Goal: Contribute content: Contribute content

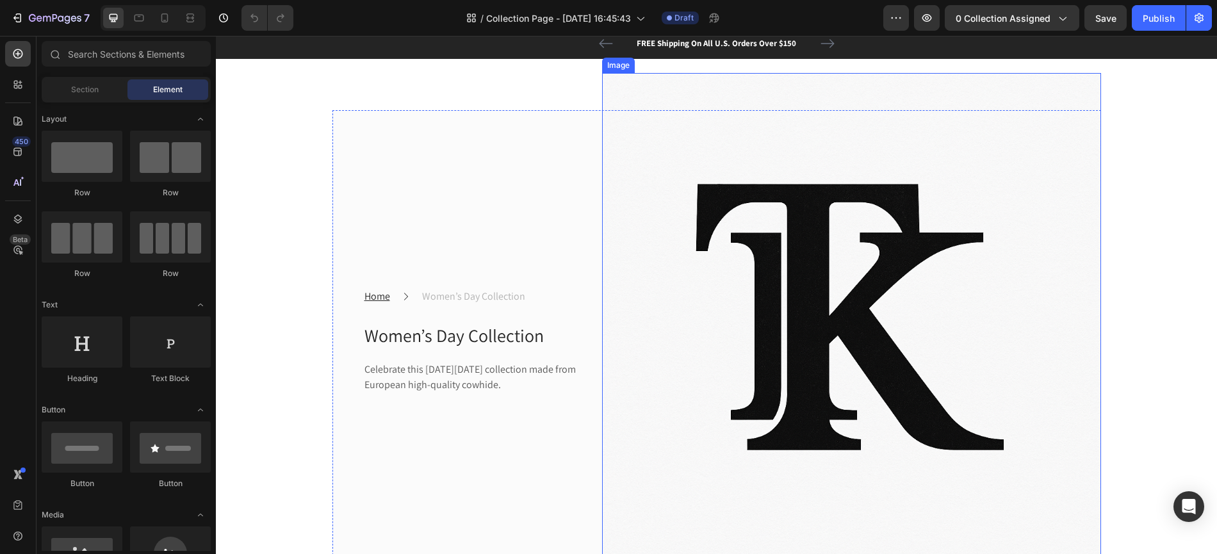
scroll to position [35, 0]
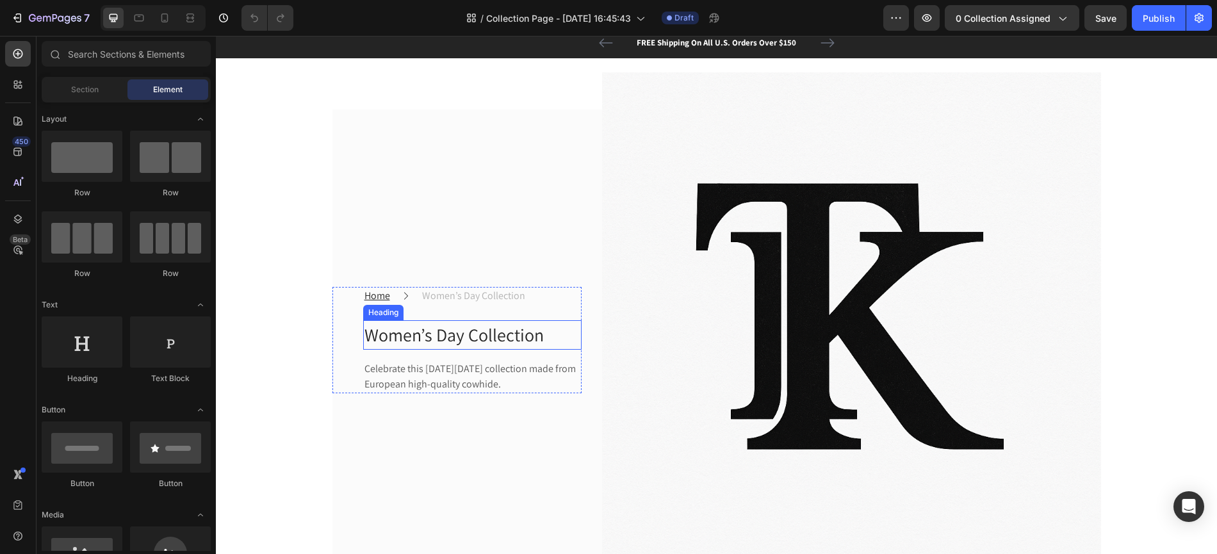
click at [474, 330] on p "Women’s Day Collection" at bounding box center [473, 335] width 216 height 27
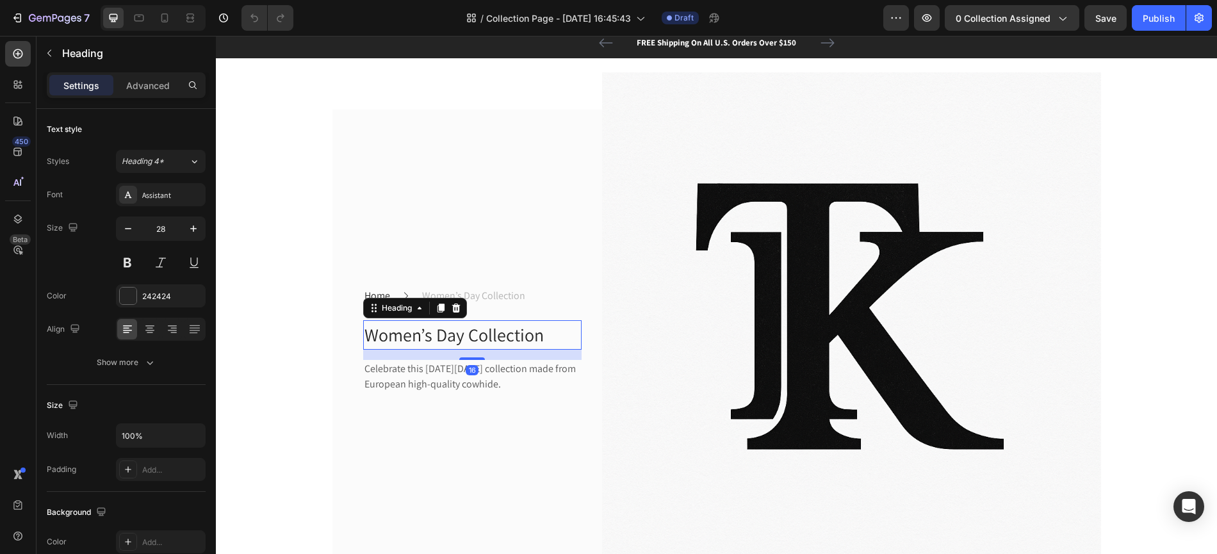
click at [474, 330] on p "Women’s Day Collection" at bounding box center [473, 335] width 216 height 27
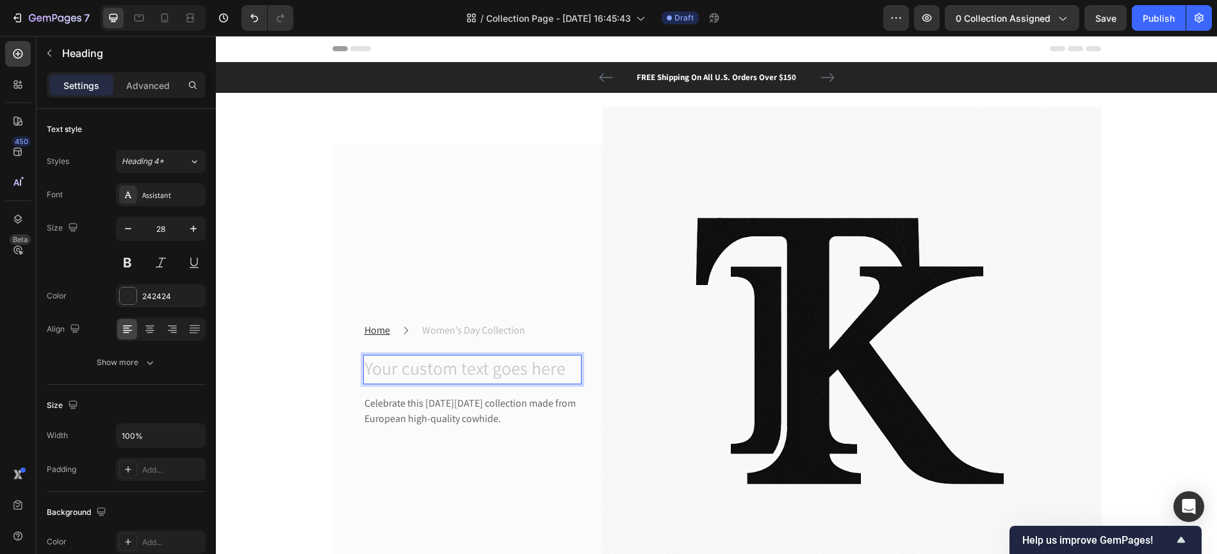
scroll to position [17, 0]
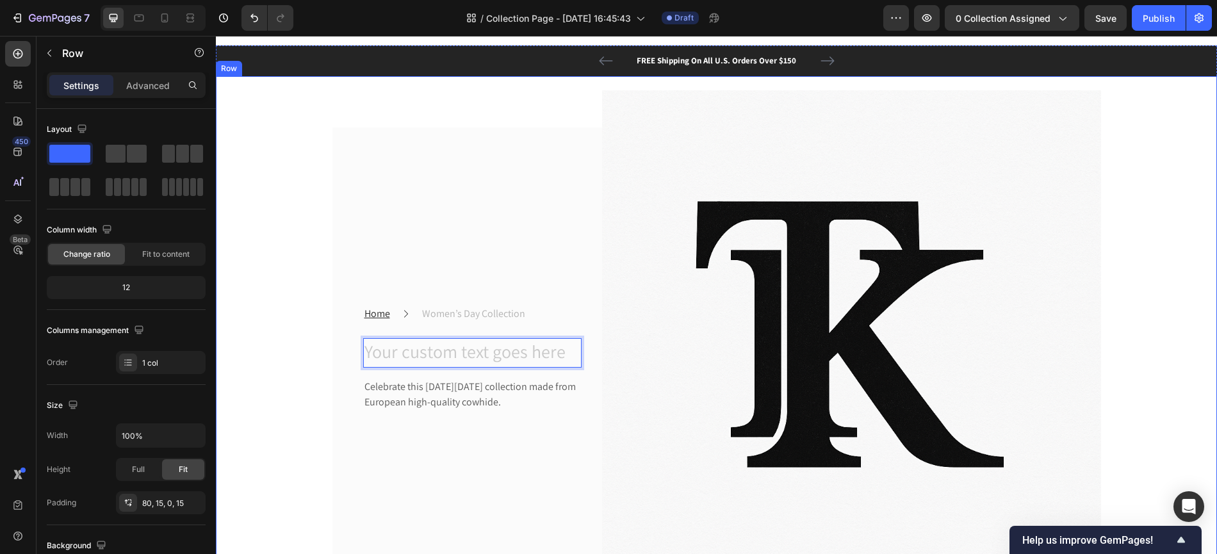
click at [418, 118] on div "Home Text block Icon Women’s Day Collection Text block Row Heading 16 Celebrate…" at bounding box center [717, 332] width 1002 height 513
click at [449, 345] on h2 "Rich Text Editor. Editing area: main" at bounding box center [472, 352] width 219 height 29
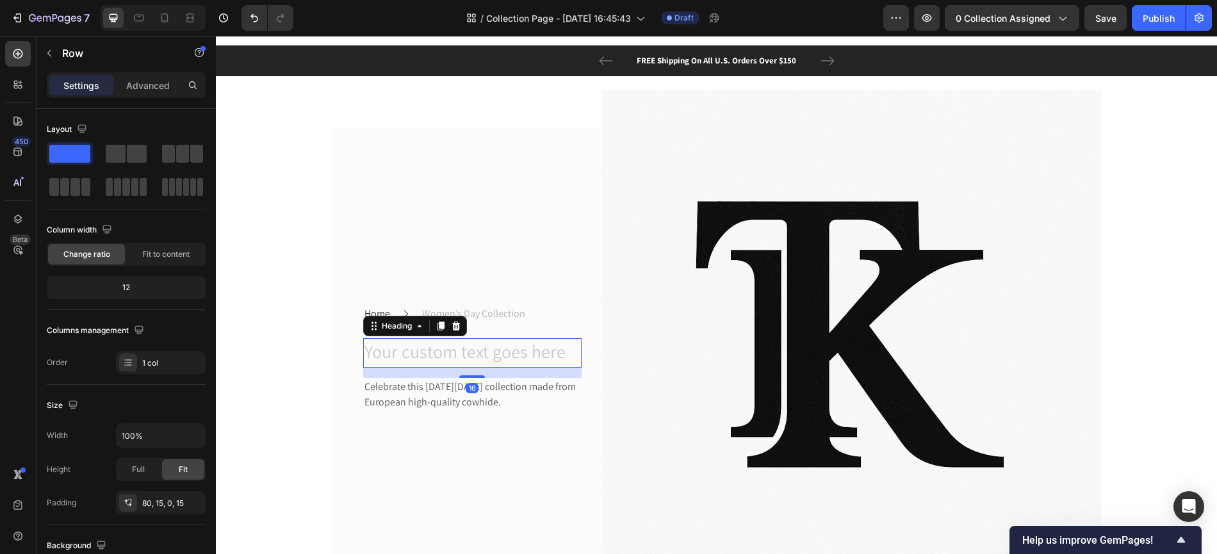
click at [449, 345] on h2 "Rich Text Editor. Editing area: main" at bounding box center [472, 352] width 219 height 29
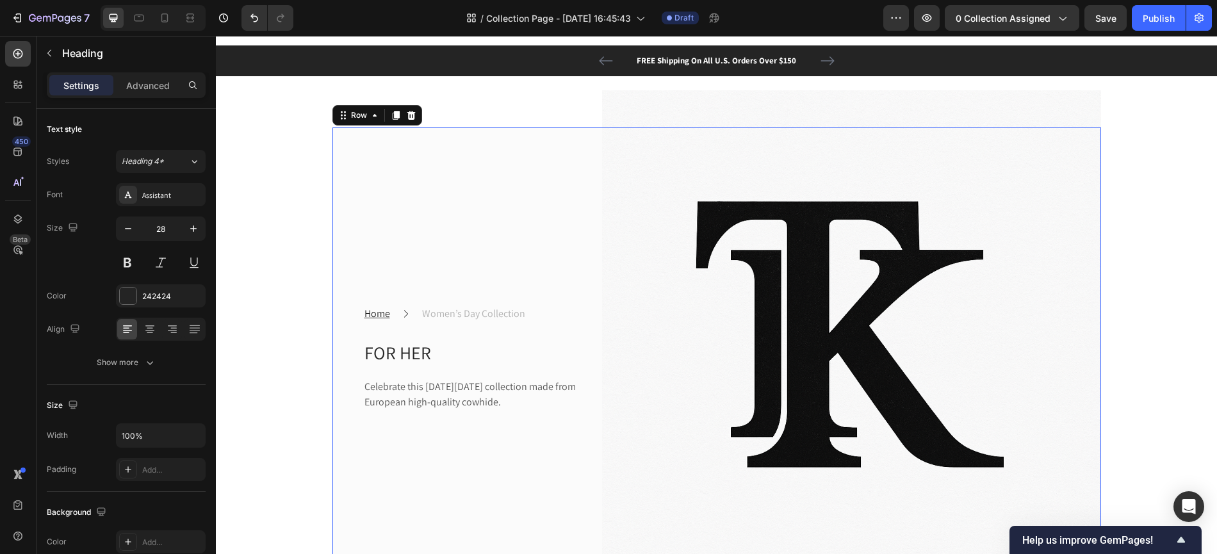
click at [368, 247] on div "Home Text block Icon Women’s Day Collection Text block Row FOR HER Heading Cele…" at bounding box center [457, 359] width 249 height 462
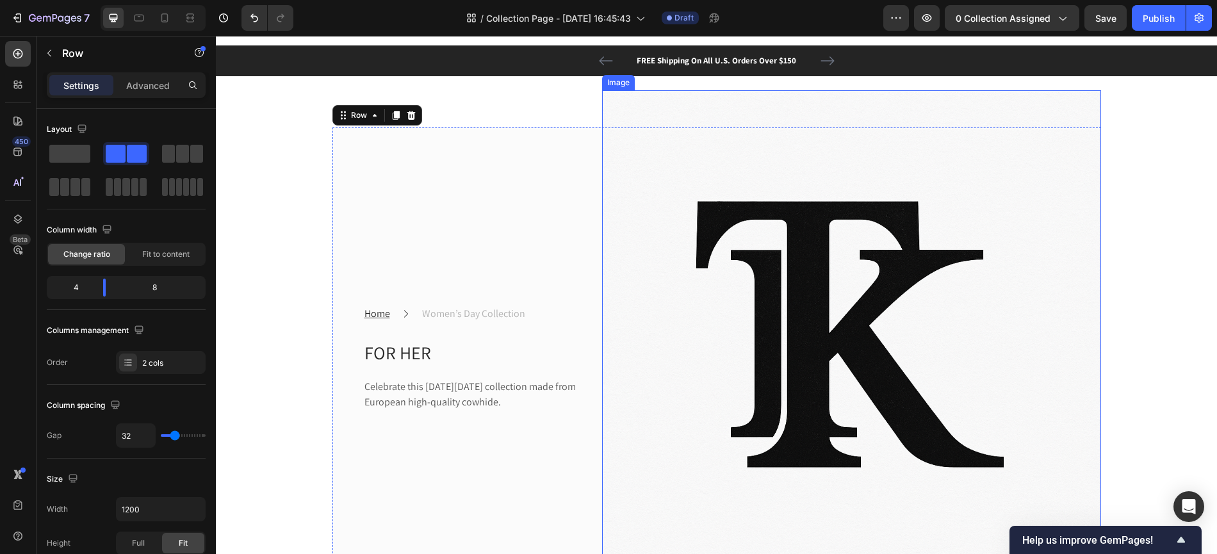
scroll to position [0, 0]
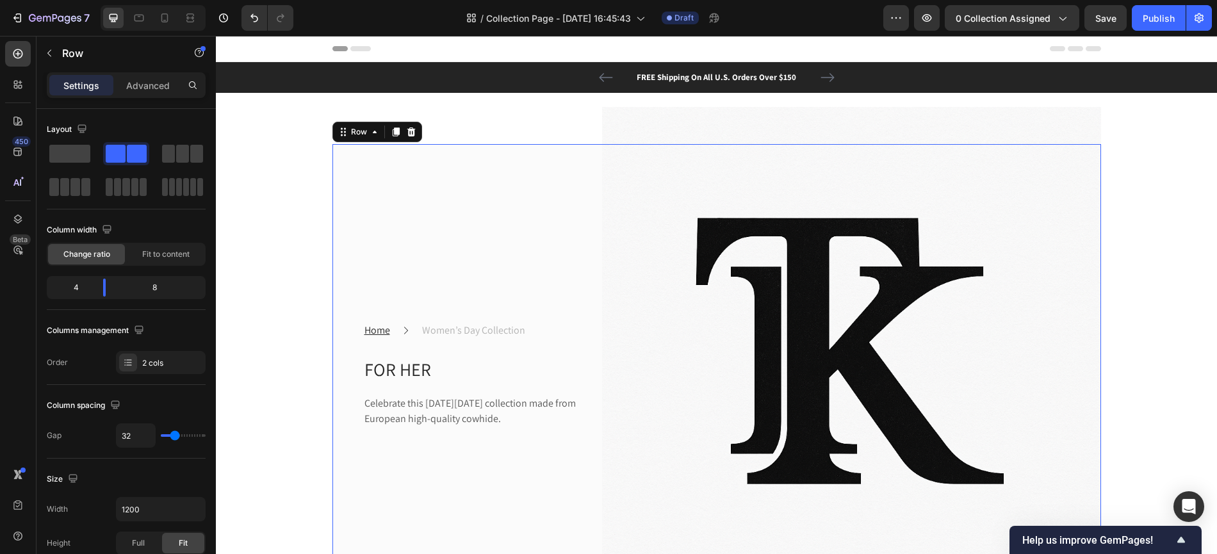
click at [576, 257] on div "Home Text block Icon Women’s Day Collection Text block Row FOR HER Heading Cele…" at bounding box center [457, 375] width 249 height 462
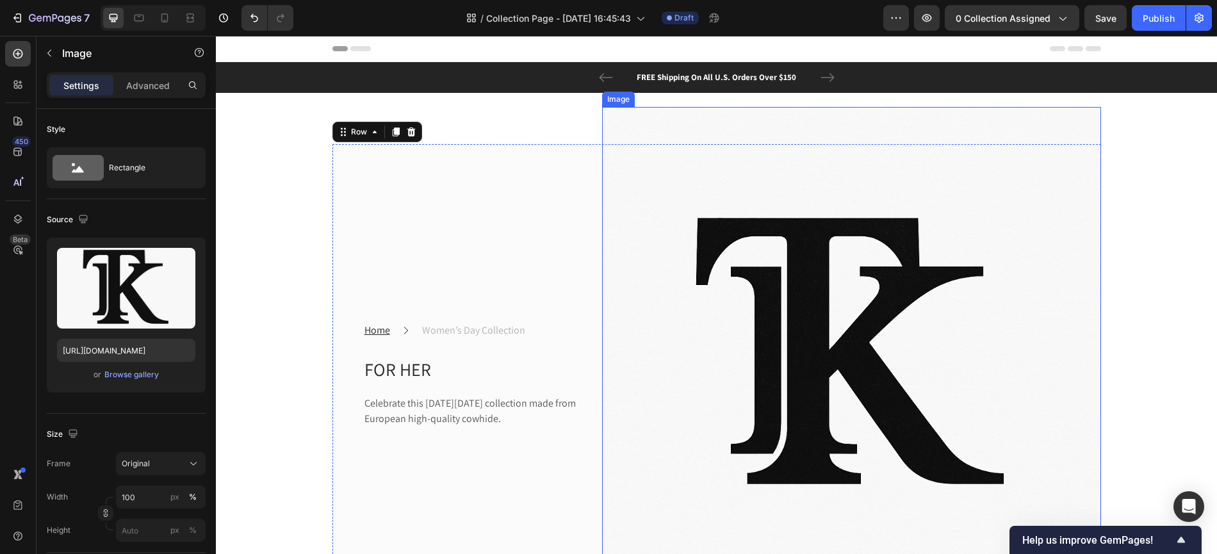
click at [716, 109] on img at bounding box center [851, 356] width 499 height 499
click at [843, 216] on img at bounding box center [851, 356] width 499 height 499
click at [687, 97] on icon at bounding box center [687, 94] width 8 height 9
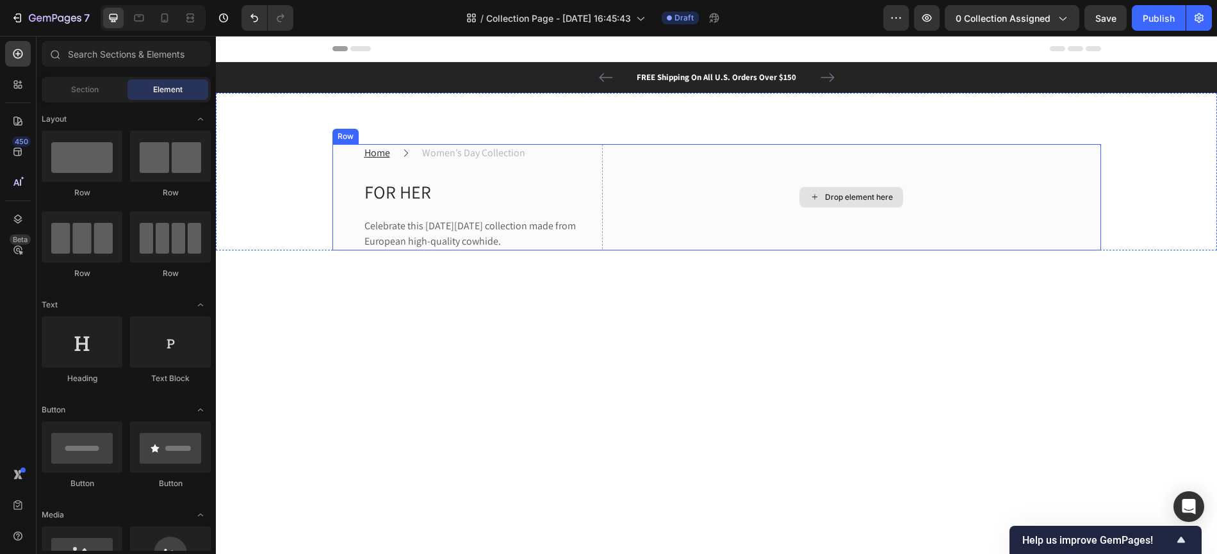
click at [811, 199] on icon at bounding box center [815, 197] width 10 height 11
click at [469, 226] on p "Celebrate this [DATE][DATE] collection made from European high-quality cowhide." at bounding box center [473, 234] width 216 height 31
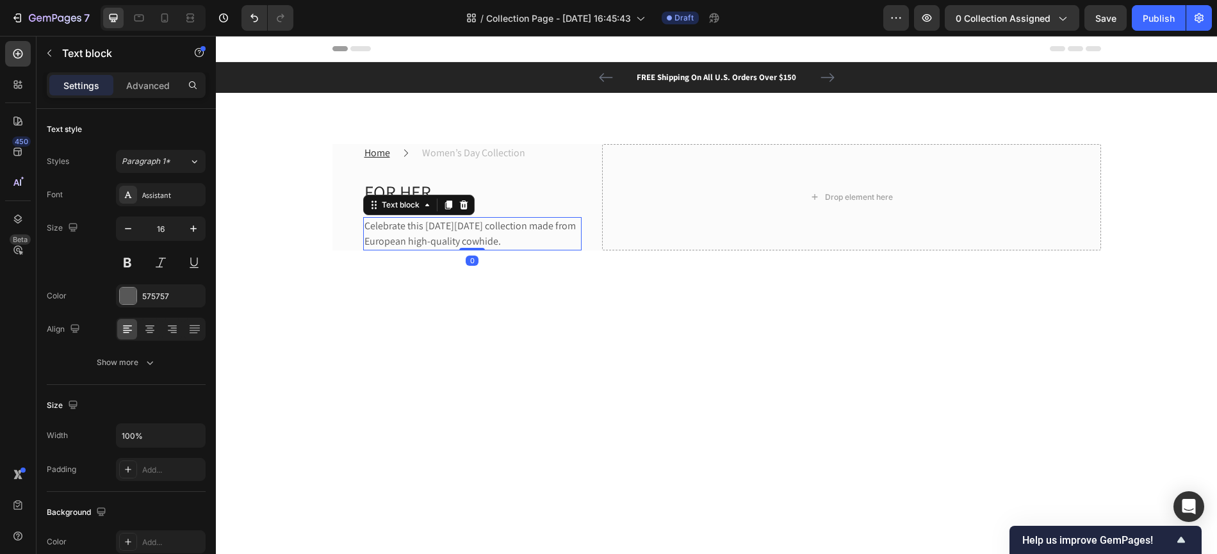
click at [469, 226] on p "Celebrate this [DATE][DATE] collection made from European high-quality cowhide." at bounding box center [473, 234] width 216 height 31
click at [469, 239] on p "Celebrate this [DATE][DATE] collection made from European high-quality cowhide." at bounding box center [473, 234] width 216 height 31
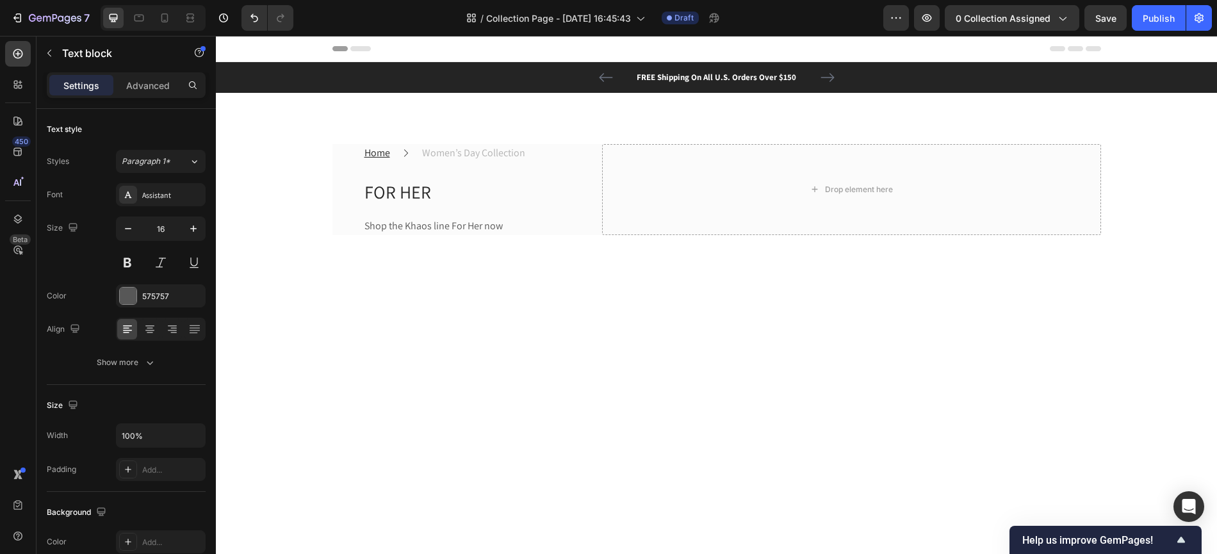
click at [459, 291] on div at bounding box center [717, 290] width 1002 height 110
click at [488, 154] on p "Women’s Day Collection" at bounding box center [473, 152] width 103 height 15
click at [466, 153] on p "Women’s Day Collection" at bounding box center [473, 152] width 103 height 15
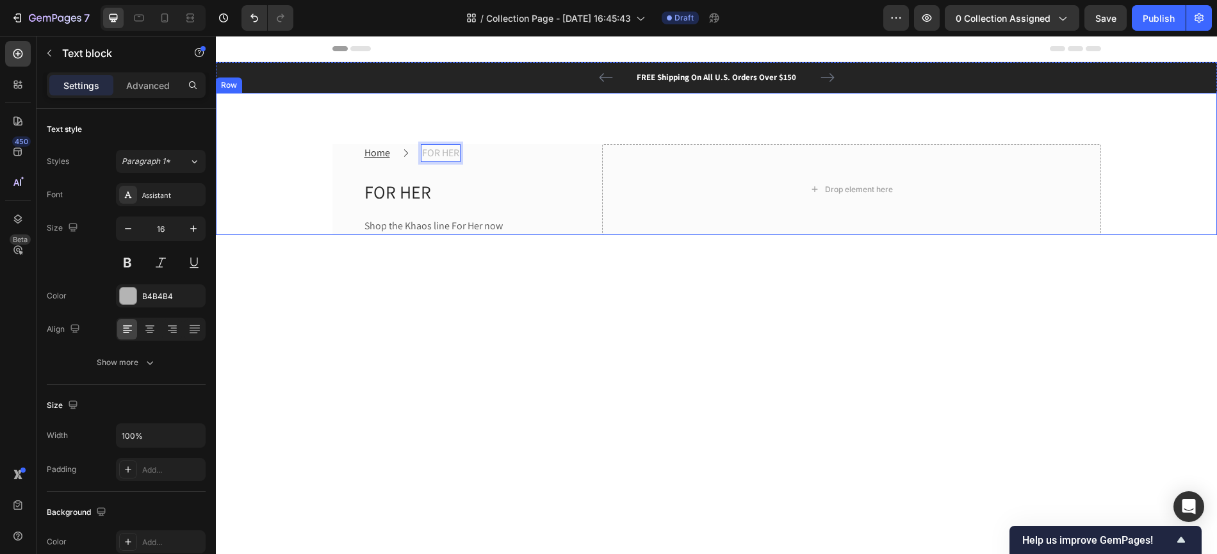
click at [524, 119] on div "Home Text block Icon FOR HER Text block 0 Row FOR HER Heading Shop the Khaos li…" at bounding box center [717, 164] width 1002 height 142
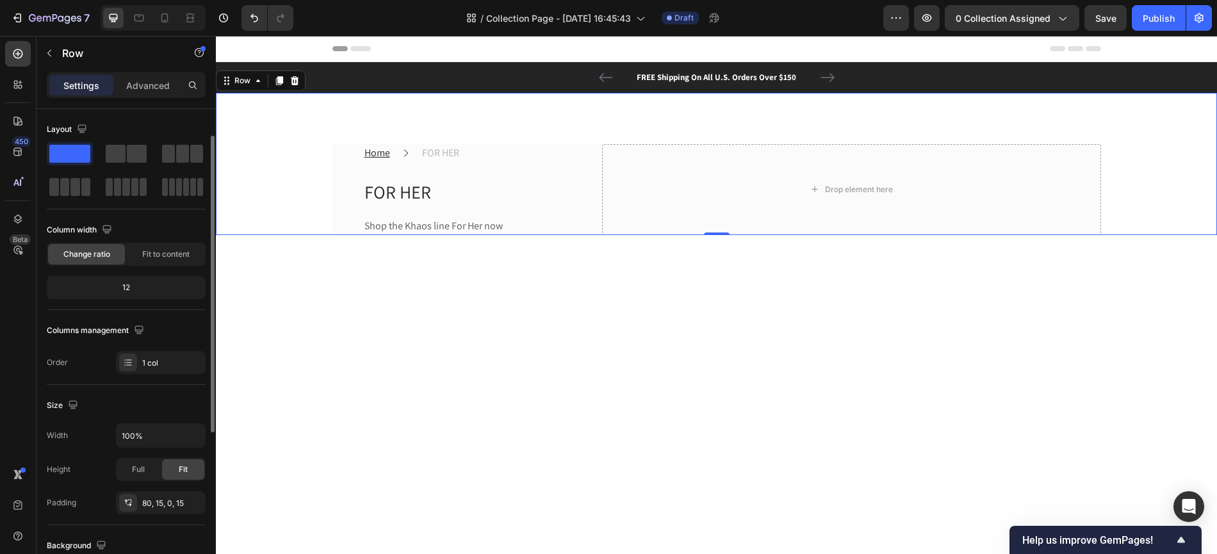
scroll to position [30, 0]
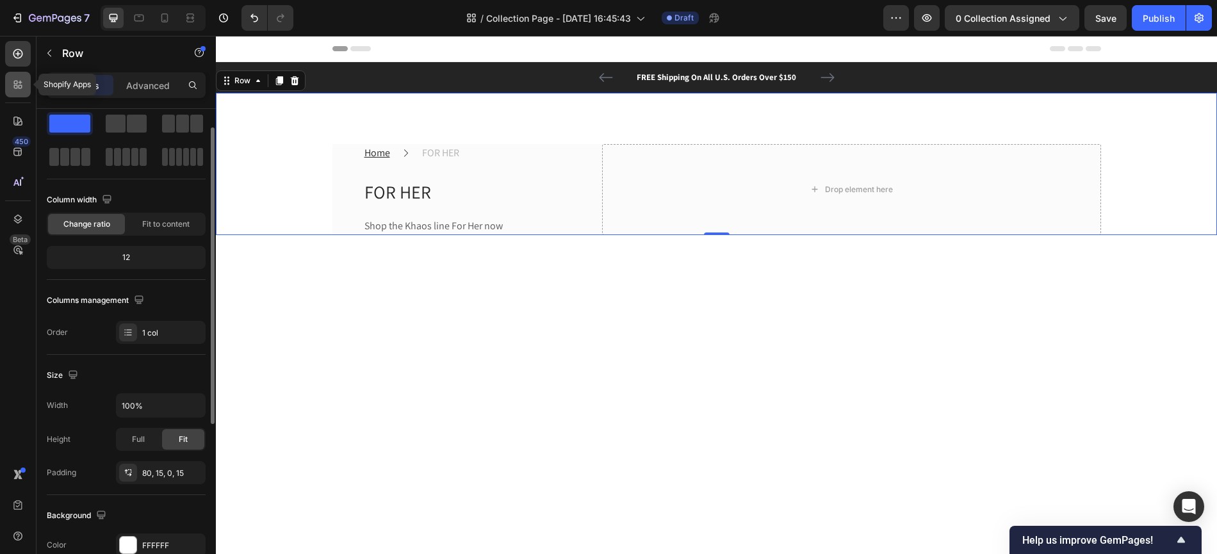
click at [27, 78] on div at bounding box center [18, 85] width 26 height 26
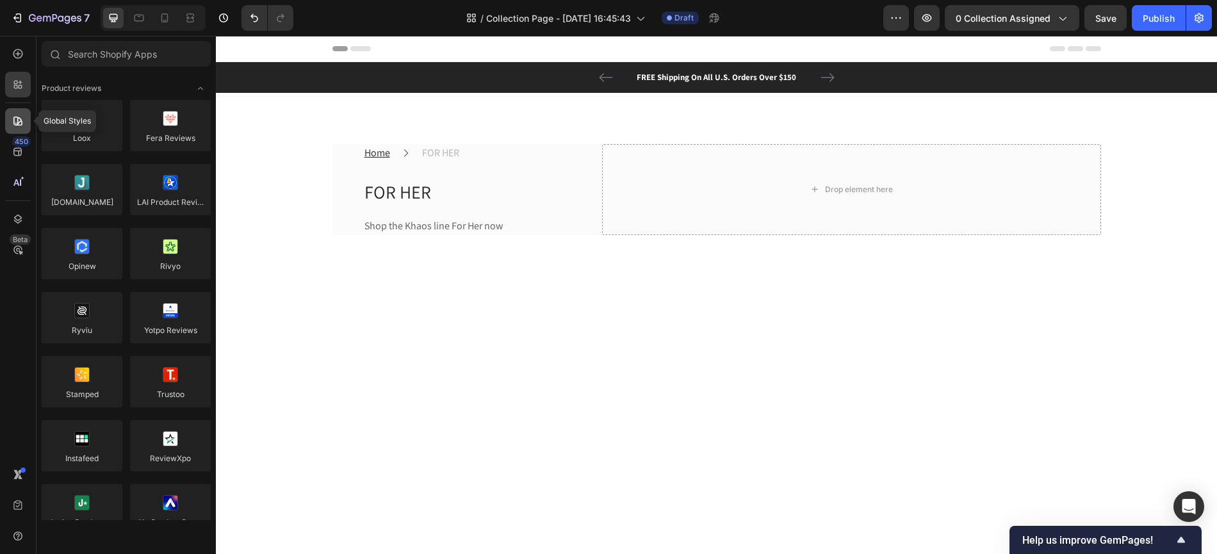
click at [18, 120] on icon at bounding box center [18, 121] width 13 height 13
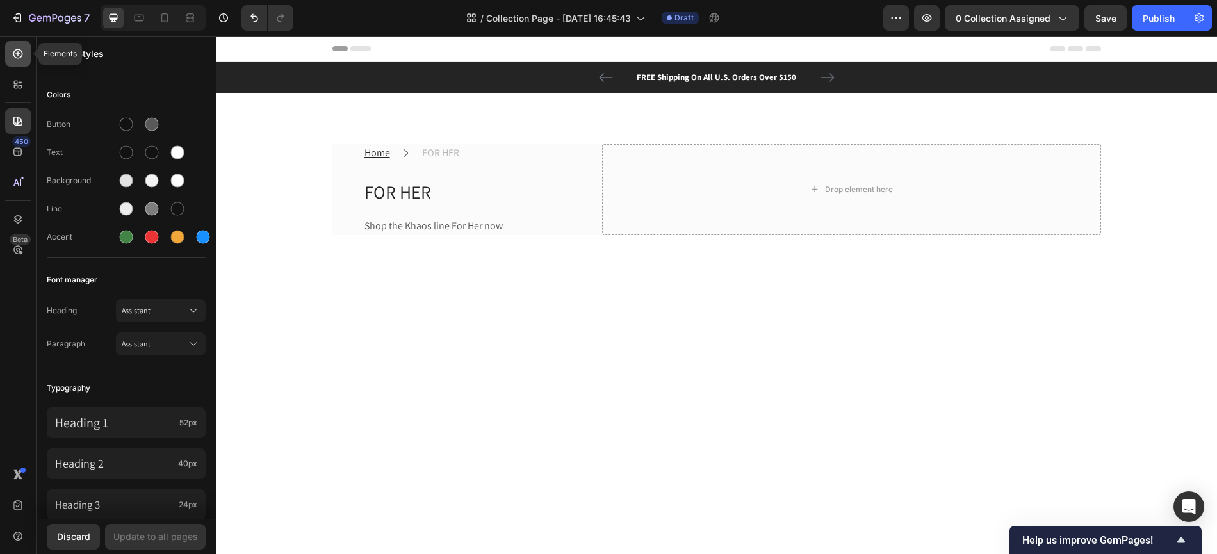
click at [19, 53] on icon at bounding box center [18, 53] width 13 height 13
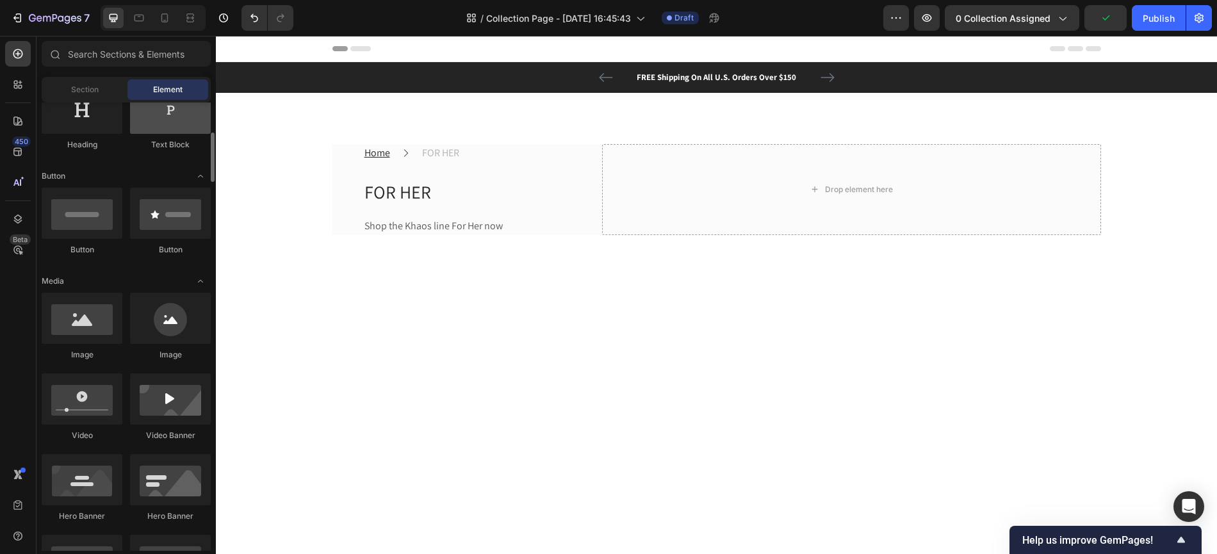
scroll to position [238, 0]
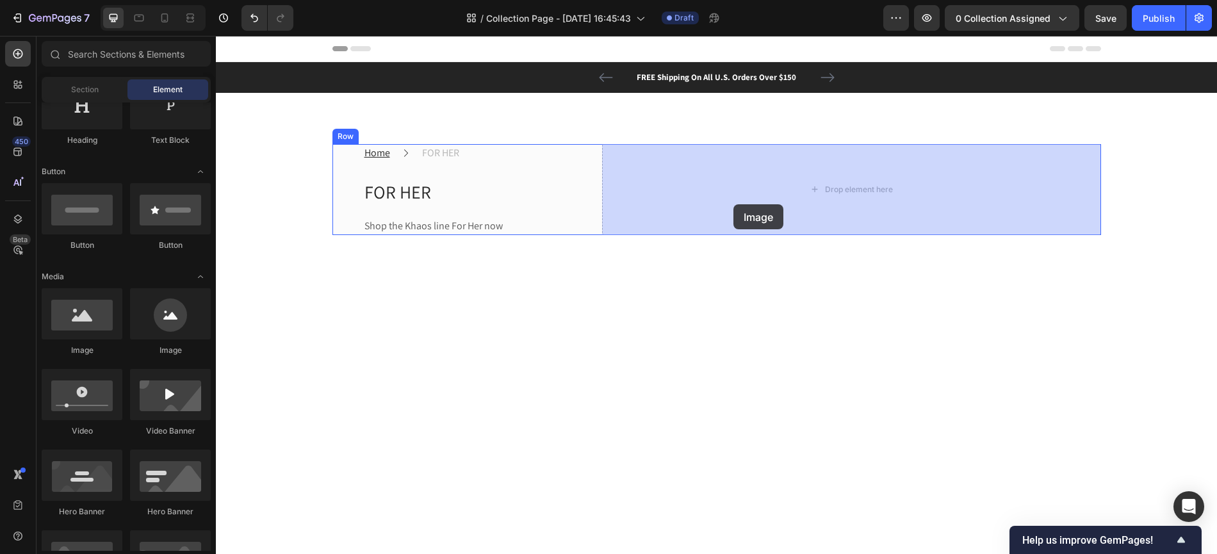
drag, startPoint x: 381, startPoint y: 359, endPoint x: 710, endPoint y: 224, distance: 355.4
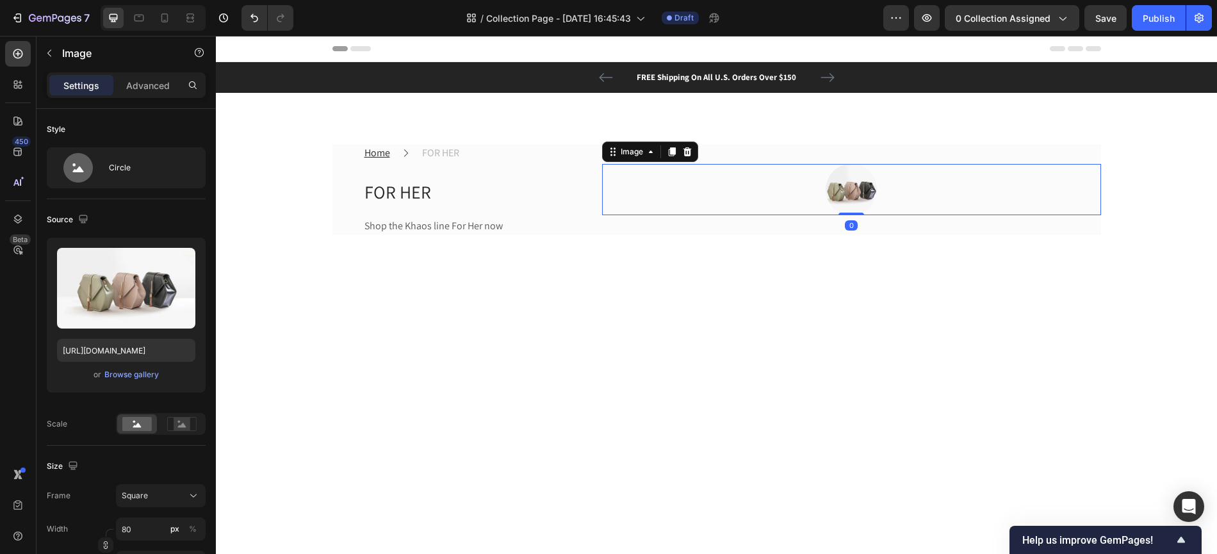
click at [833, 192] on img at bounding box center [851, 189] width 51 height 51
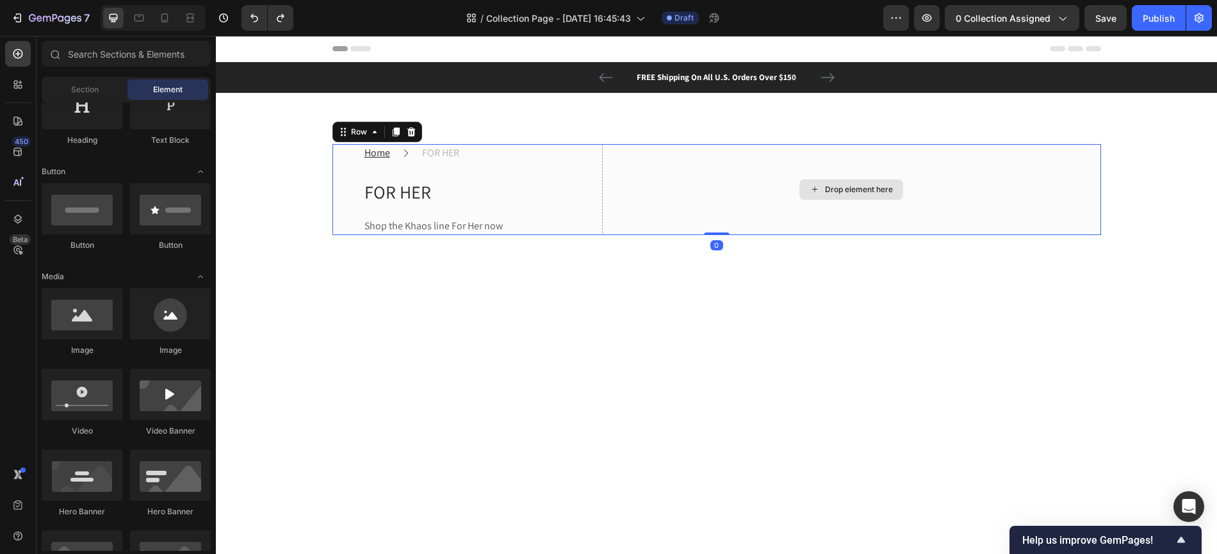
click at [754, 197] on div "Drop element here" at bounding box center [851, 189] width 499 height 91
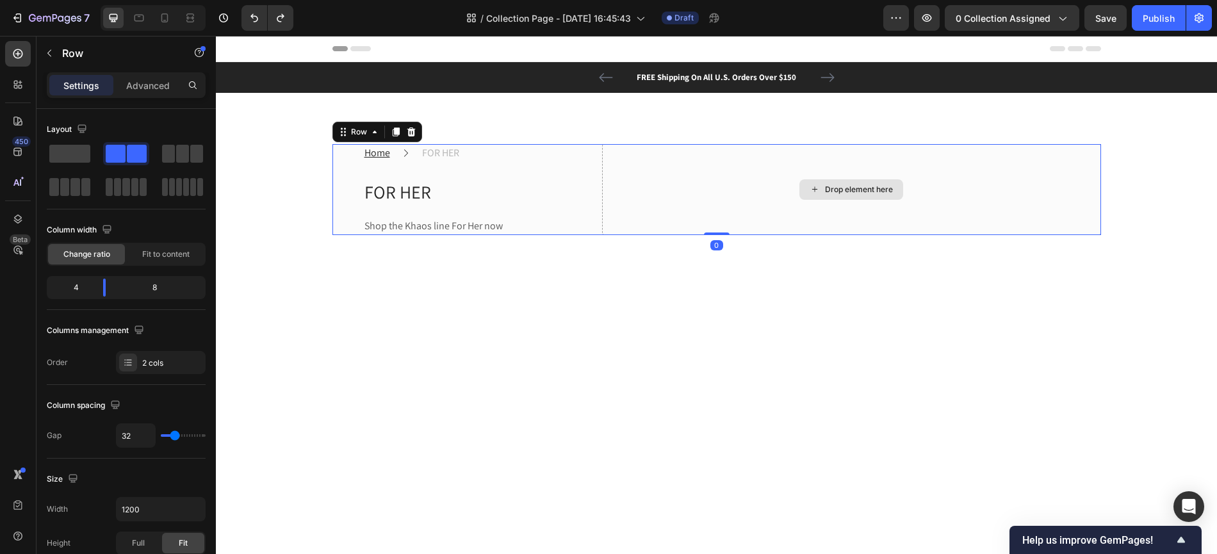
click at [805, 177] on div "Drop element here" at bounding box center [851, 189] width 499 height 91
click at [805, 196] on div "Drop element here" at bounding box center [852, 189] width 104 height 21
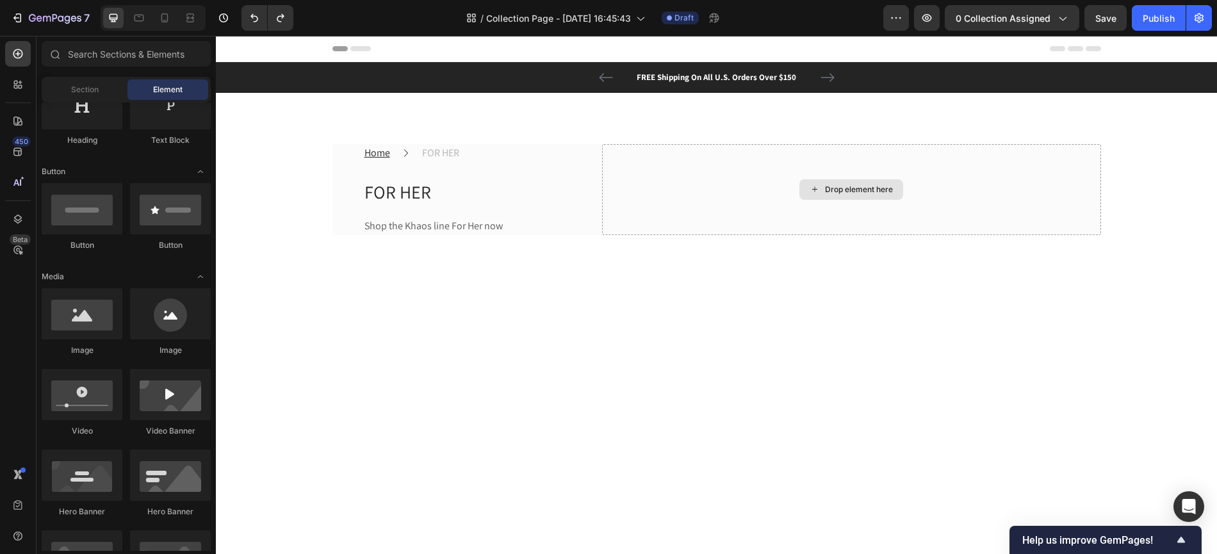
click at [805, 196] on div "Drop element here" at bounding box center [852, 189] width 104 height 21
click at [824, 195] on div "Drop element here" at bounding box center [852, 189] width 104 height 21
click at [807, 190] on div "Drop element here" at bounding box center [852, 189] width 104 height 21
click at [595, 358] on div at bounding box center [717, 553] width 1002 height 416
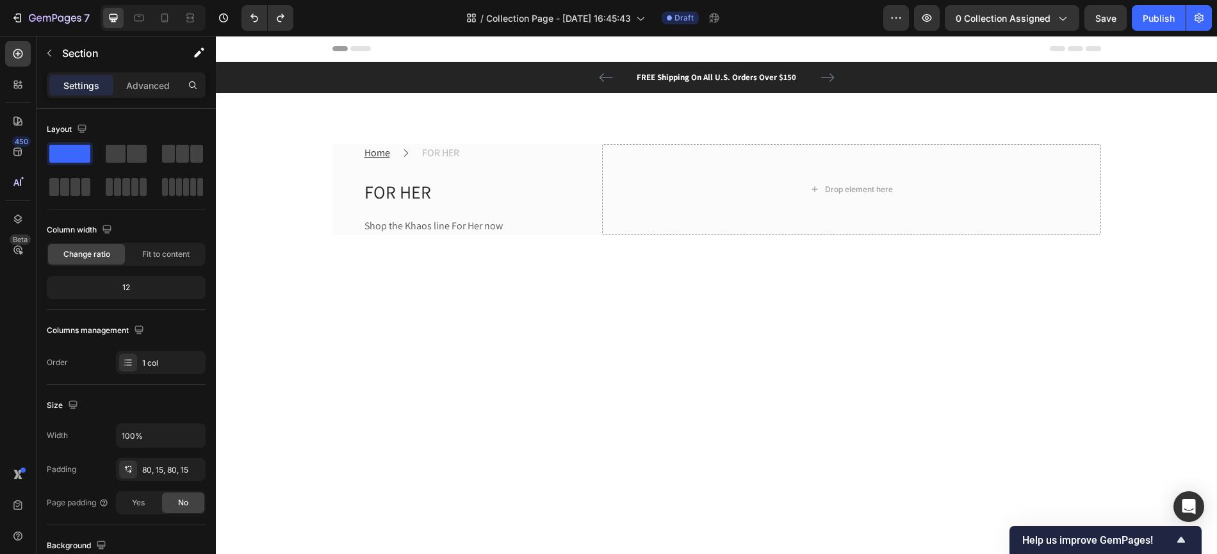
click at [661, 177] on div "Drop element here" at bounding box center [851, 189] width 499 height 91
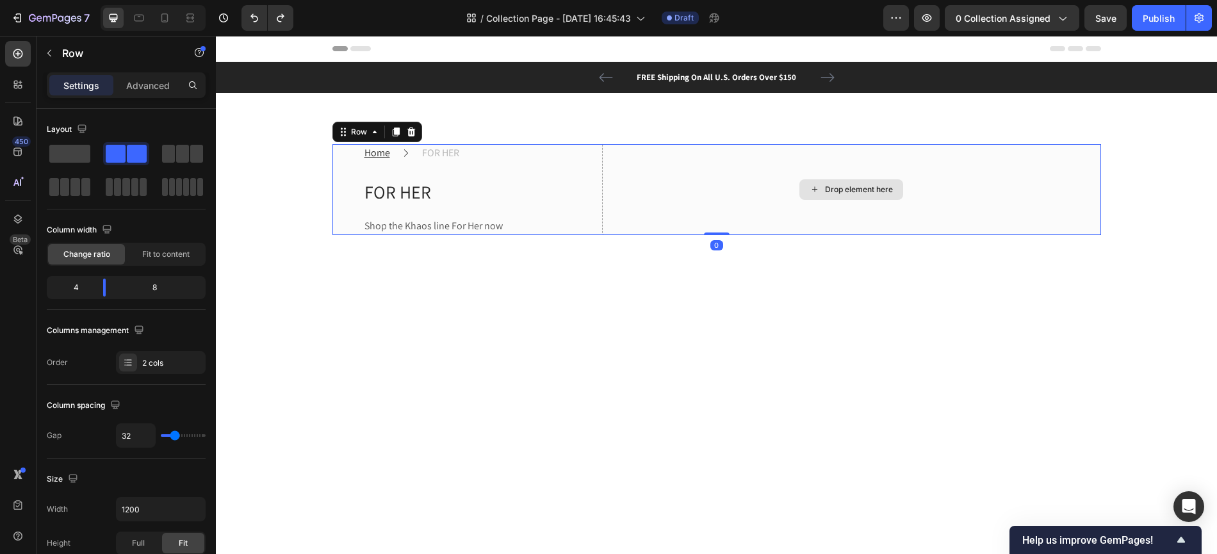
click at [661, 177] on div "Drop element here" at bounding box center [851, 189] width 499 height 91
drag, startPoint x: 106, startPoint y: 293, endPoint x: 170, endPoint y: 286, distance: 64.5
click at [170, 0] on body "7 Version history / Collection Page - [DATE] 16:45:43 Draft Preview 0 collectio…" at bounding box center [608, 0] width 1217 height 0
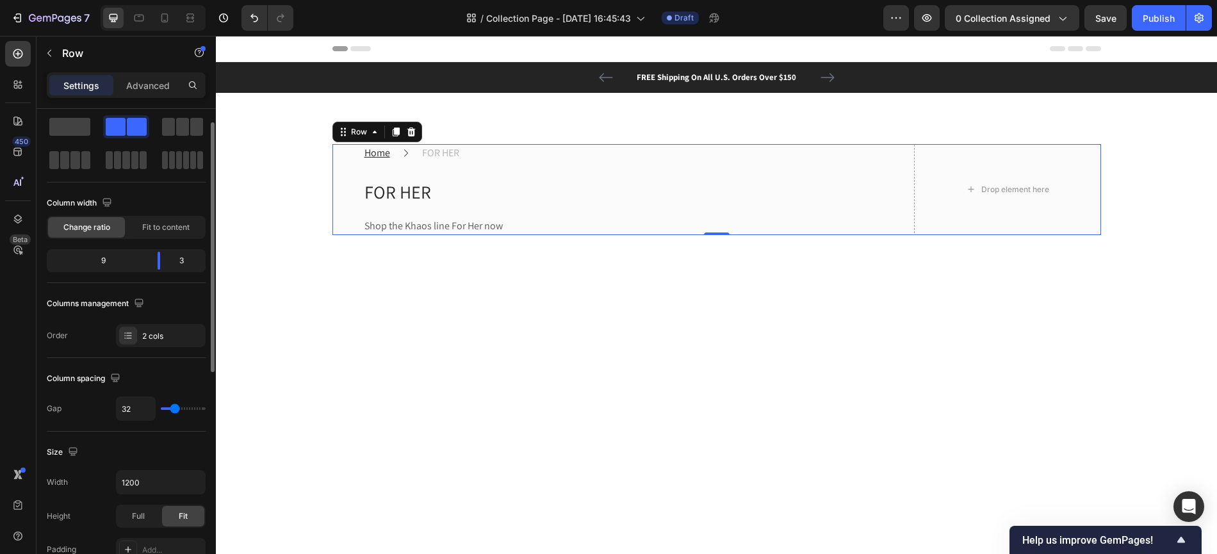
type input "45"
type input "46"
type input "47"
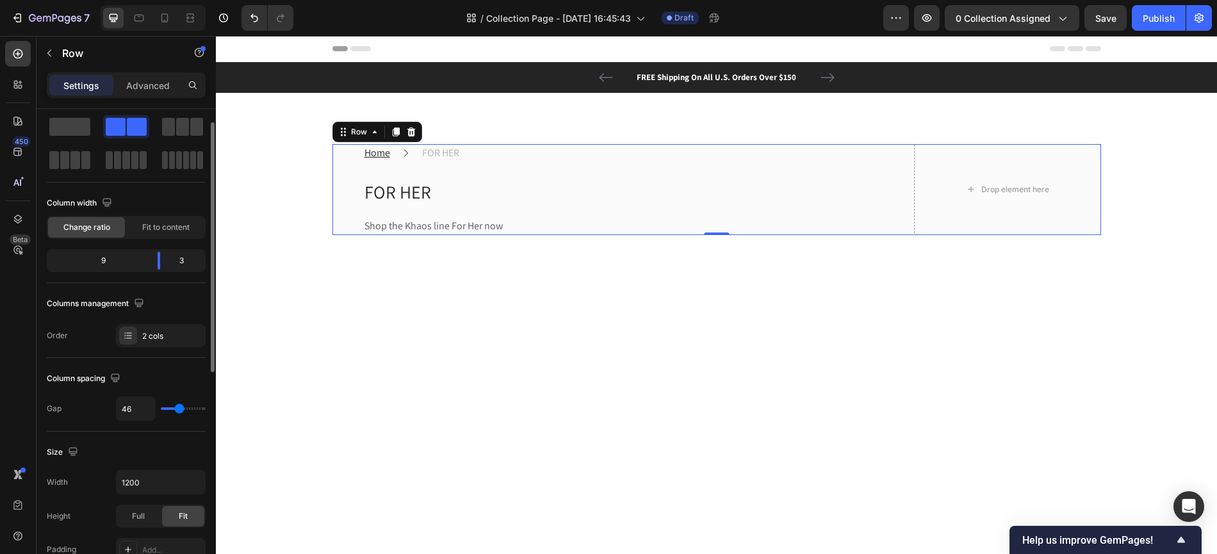
type input "47"
type input "48"
type input "49"
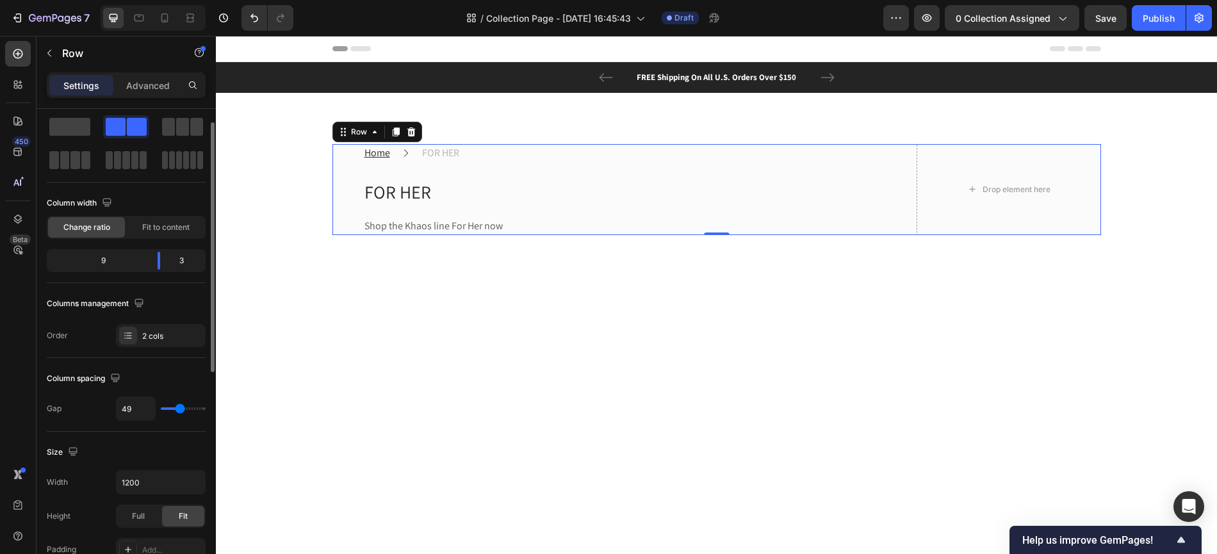
type input "50"
type input "51"
type input "53"
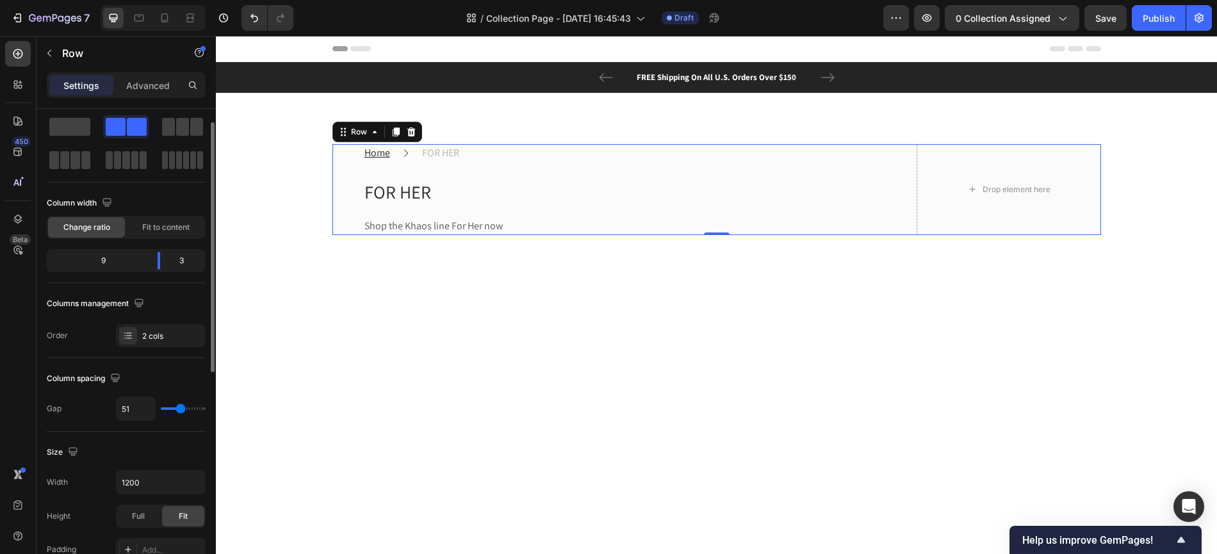
type input "53"
type input "54"
type input "55"
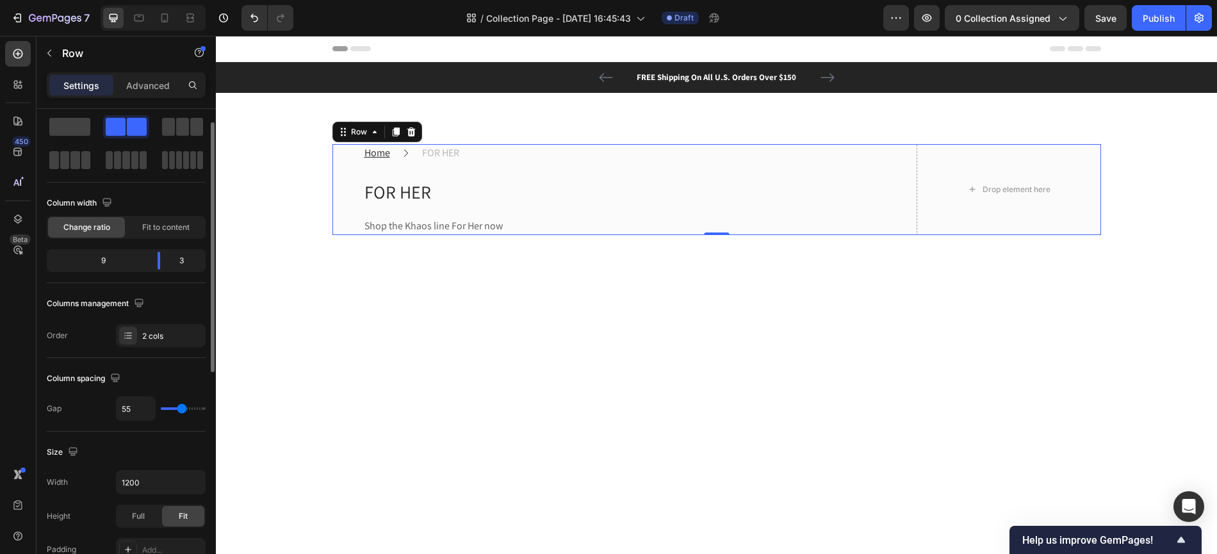
type input "56"
type input "59"
type input "64"
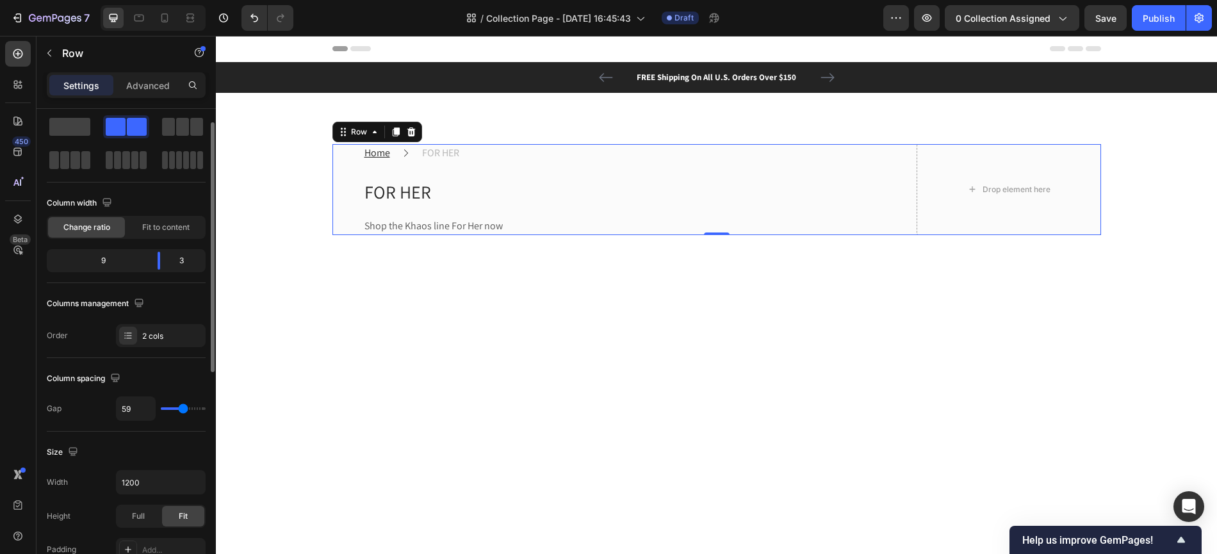
type input "64"
type input "72"
type input "81"
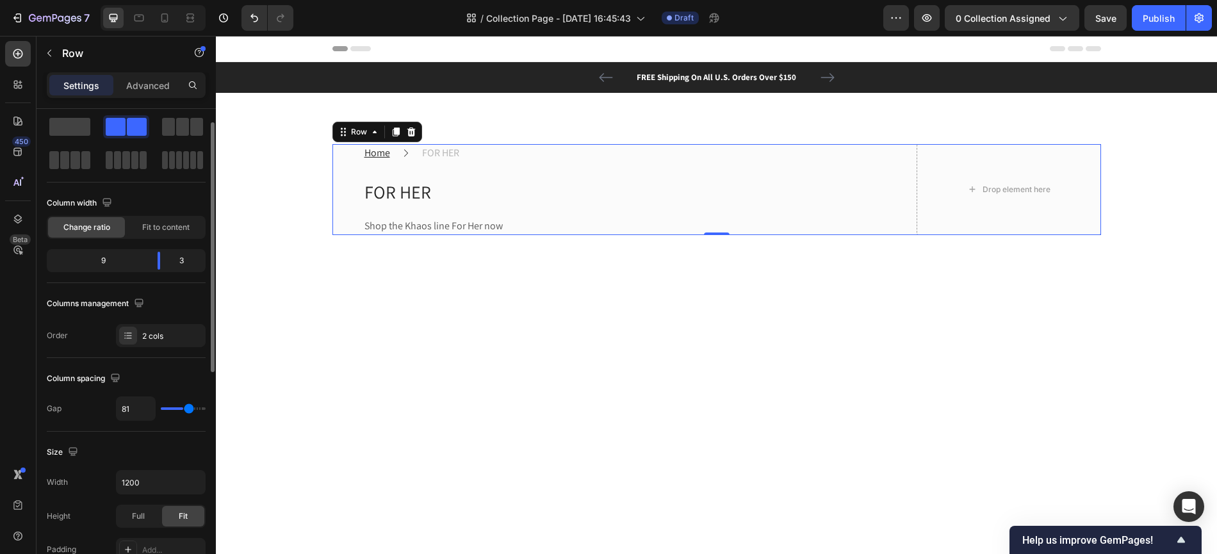
type input "92"
type input "101"
type input "109"
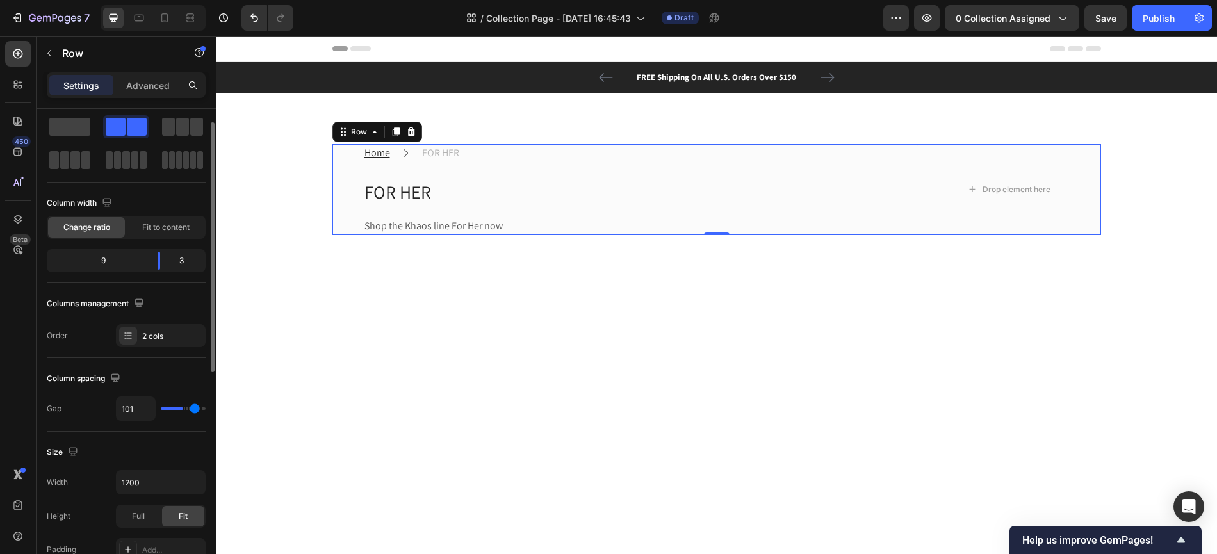
type input "109"
type input "114"
type input "116"
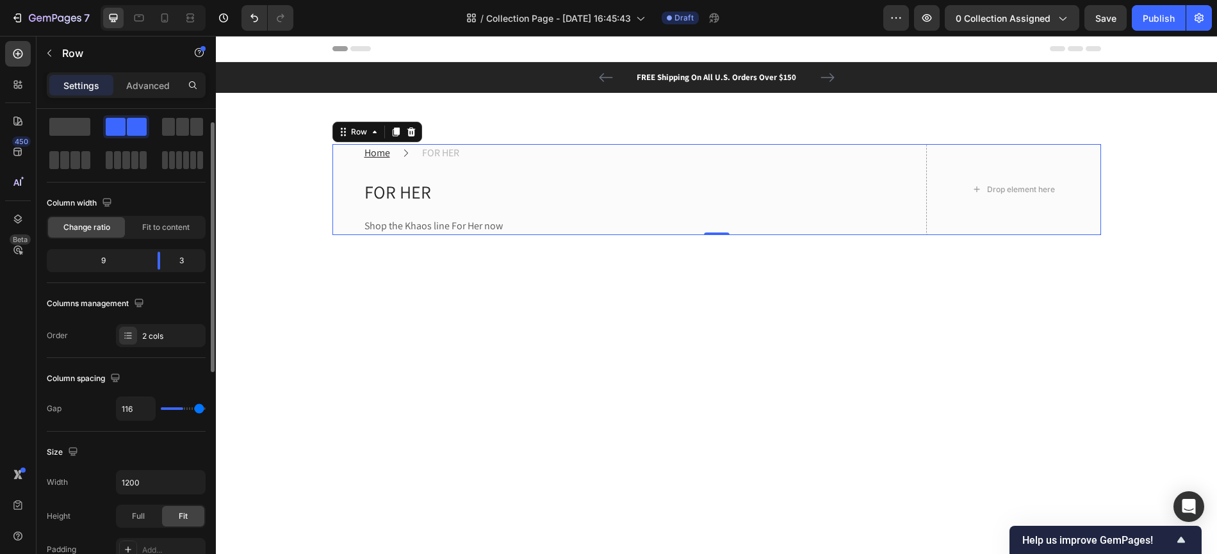
type input "118"
type input "117"
type input "112"
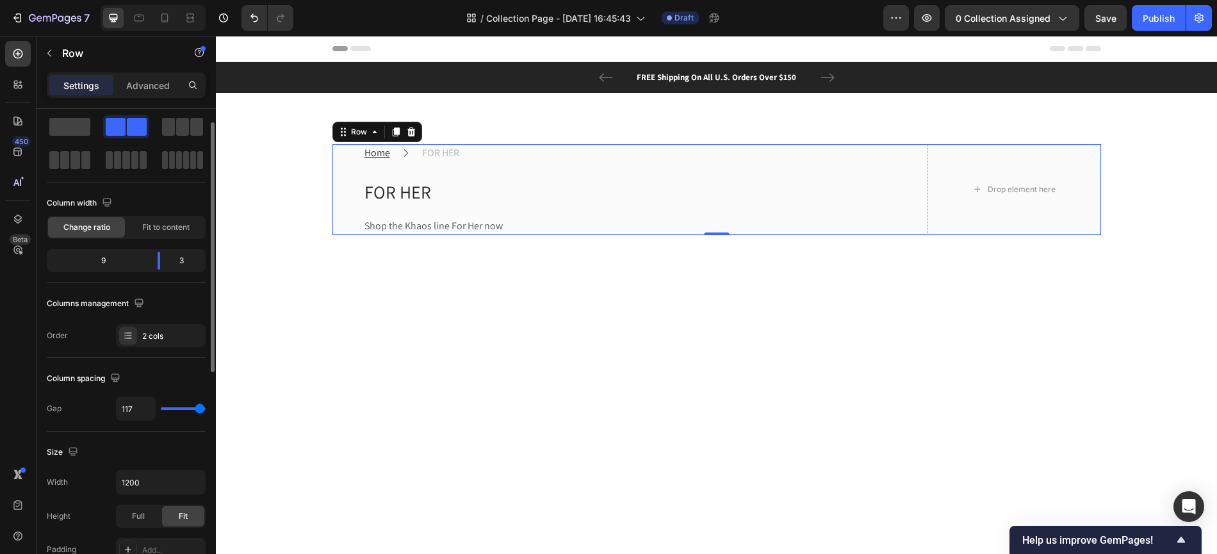
type input "112"
type input "101"
type input "84"
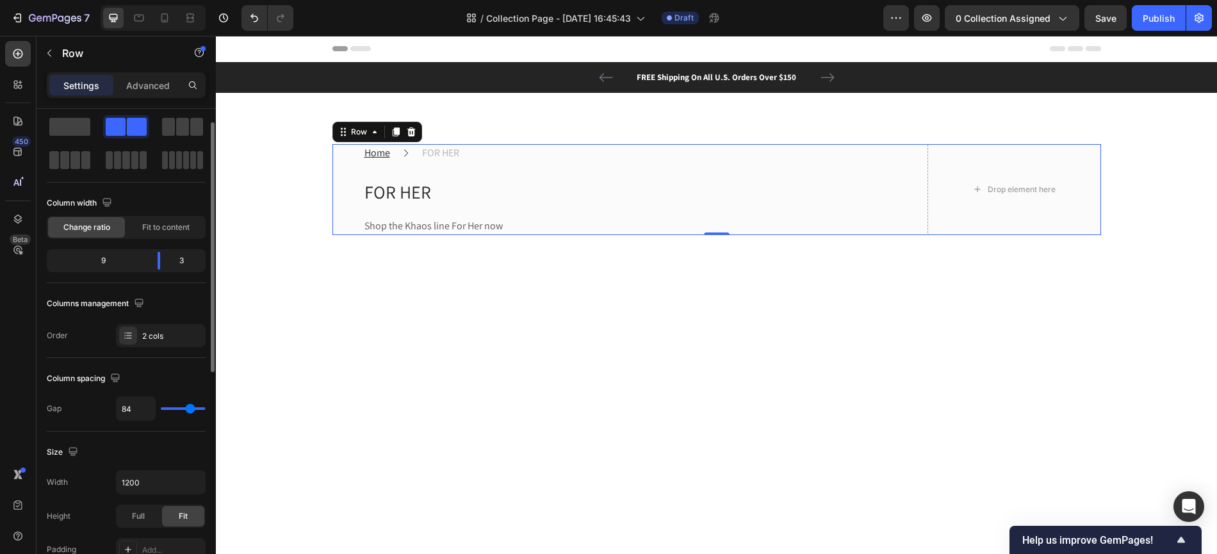
type input "69"
type input "56"
type input "44"
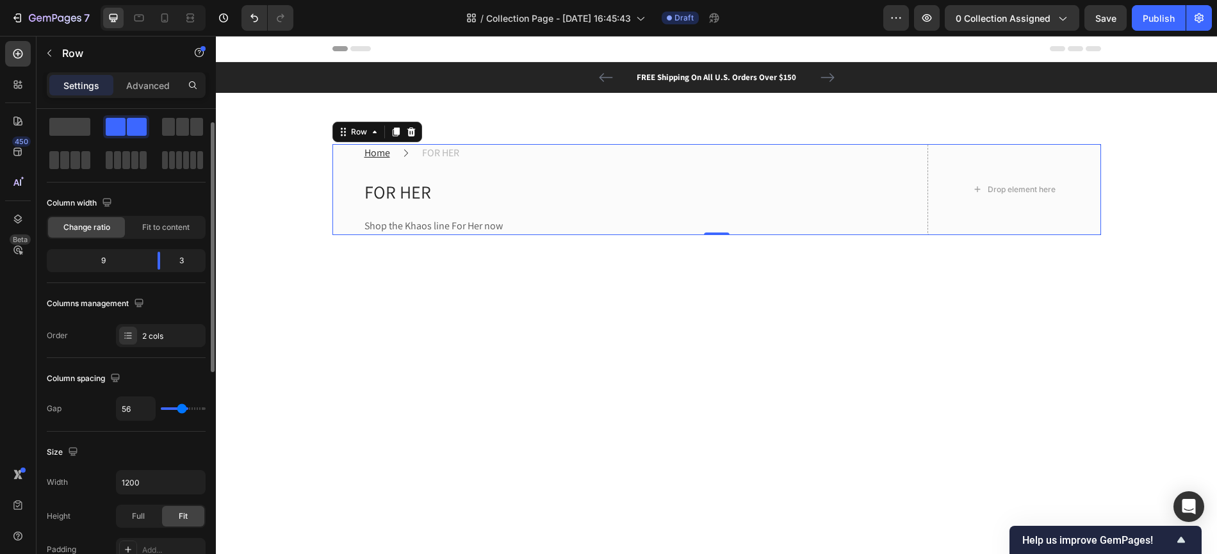
type input "44"
type input "35"
type input "28"
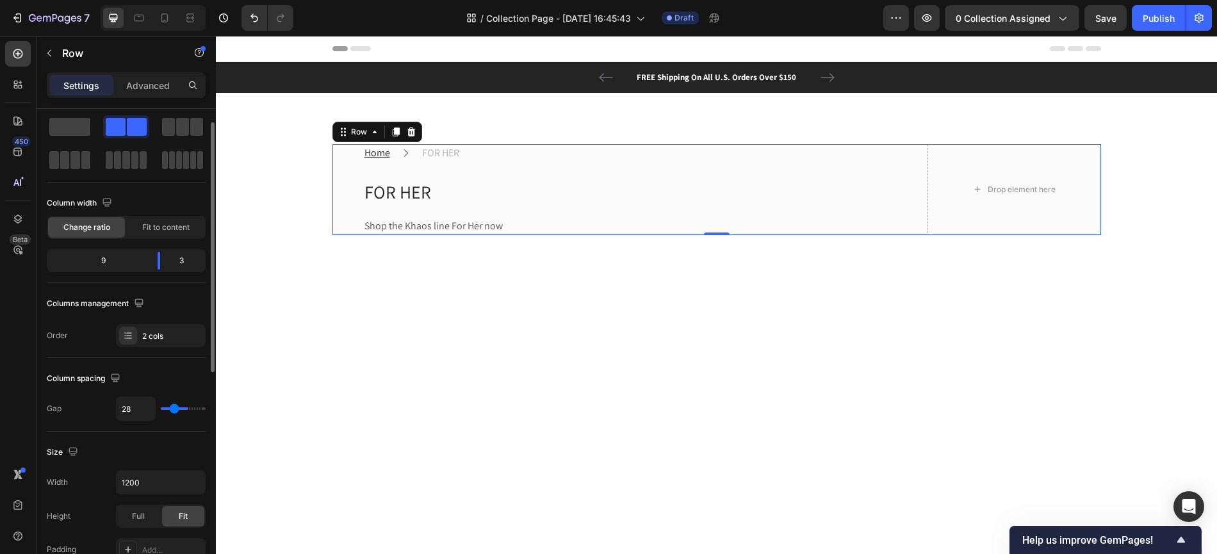
type input "22"
type input "18"
type input "13"
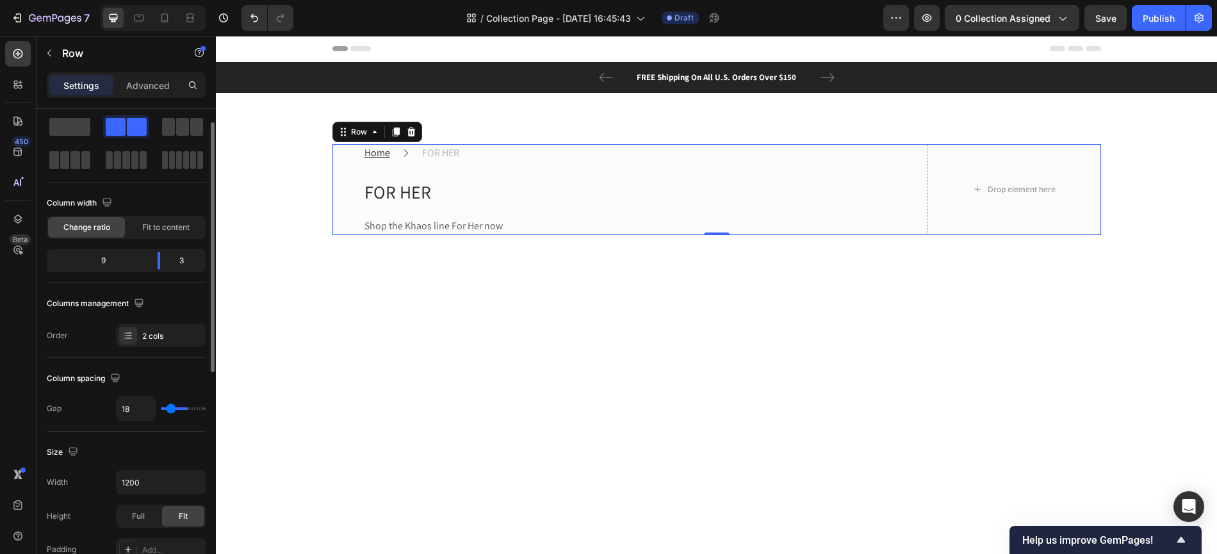
type input "13"
type input "9"
type input "4"
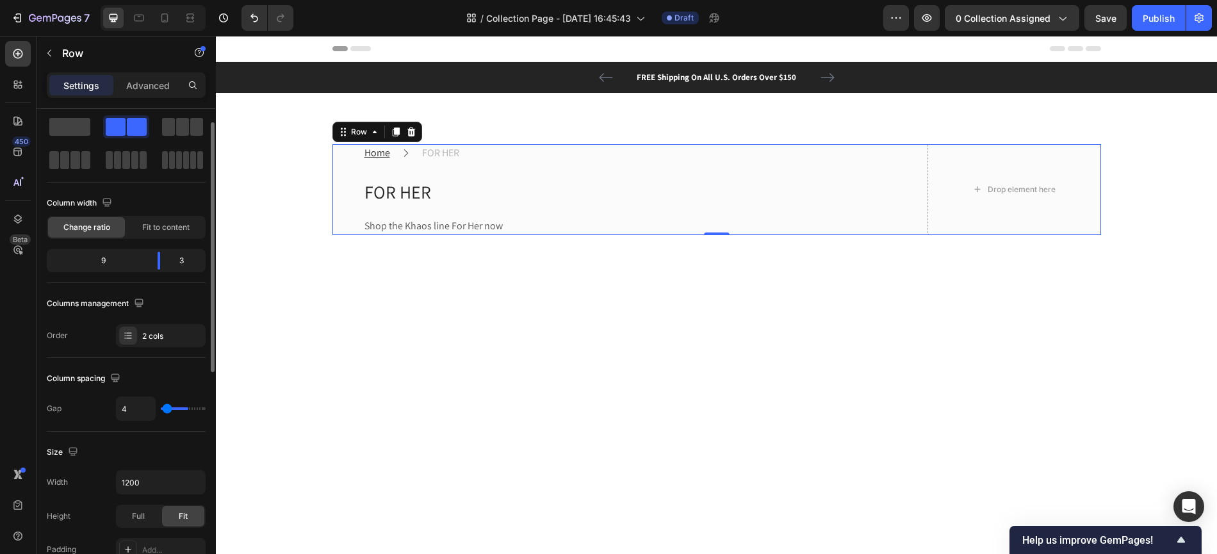
type input "0"
type input "1"
type input "2"
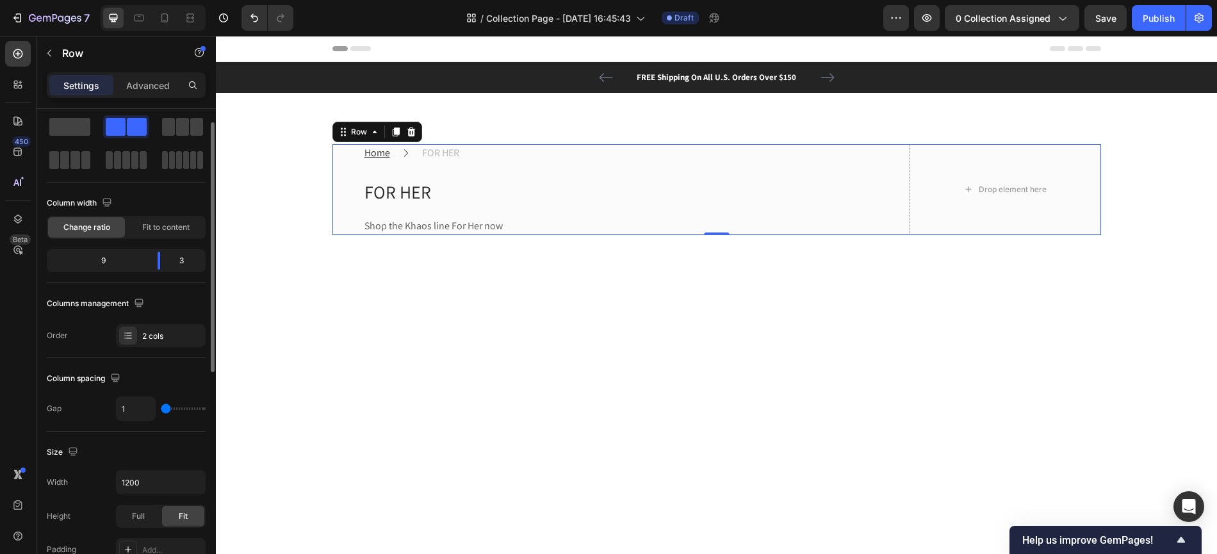
type input "2"
type input "3"
type input "7"
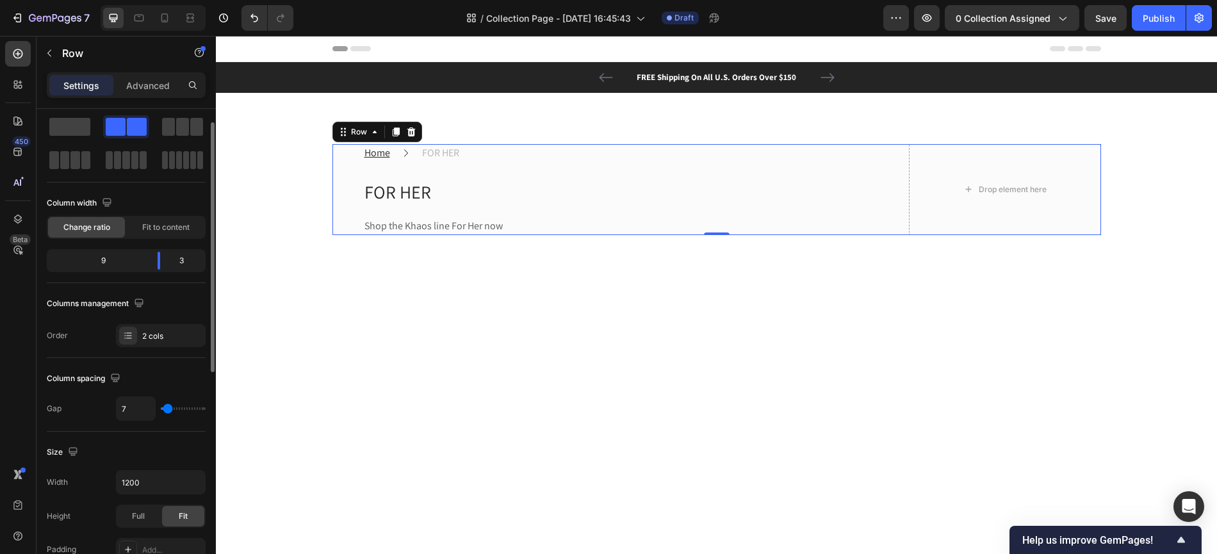
type input "12"
type input "16"
type input "20"
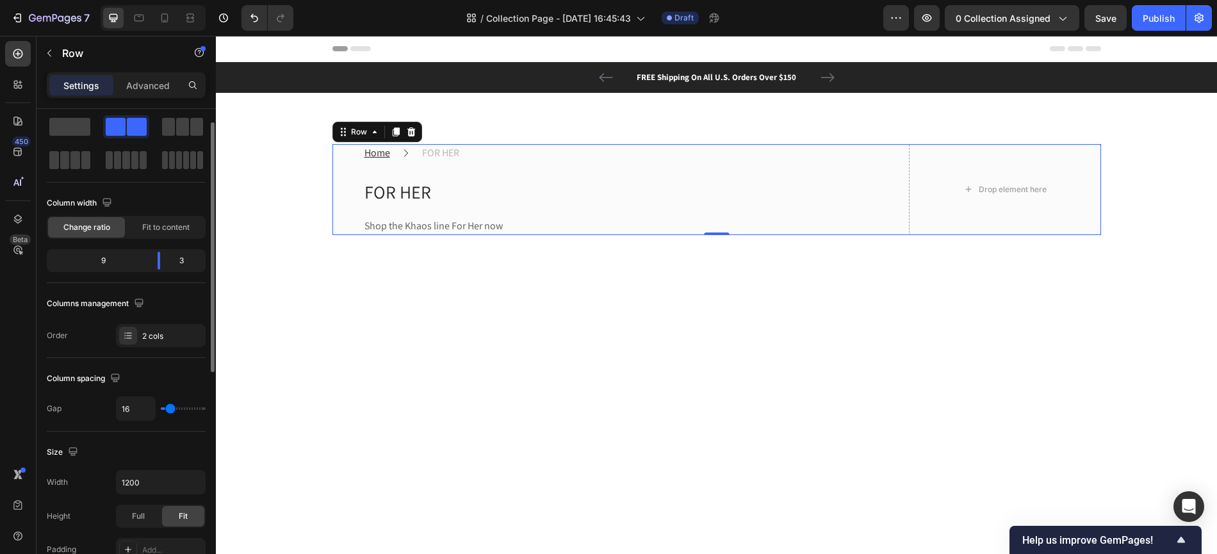
type input "20"
type input "22"
type input "23"
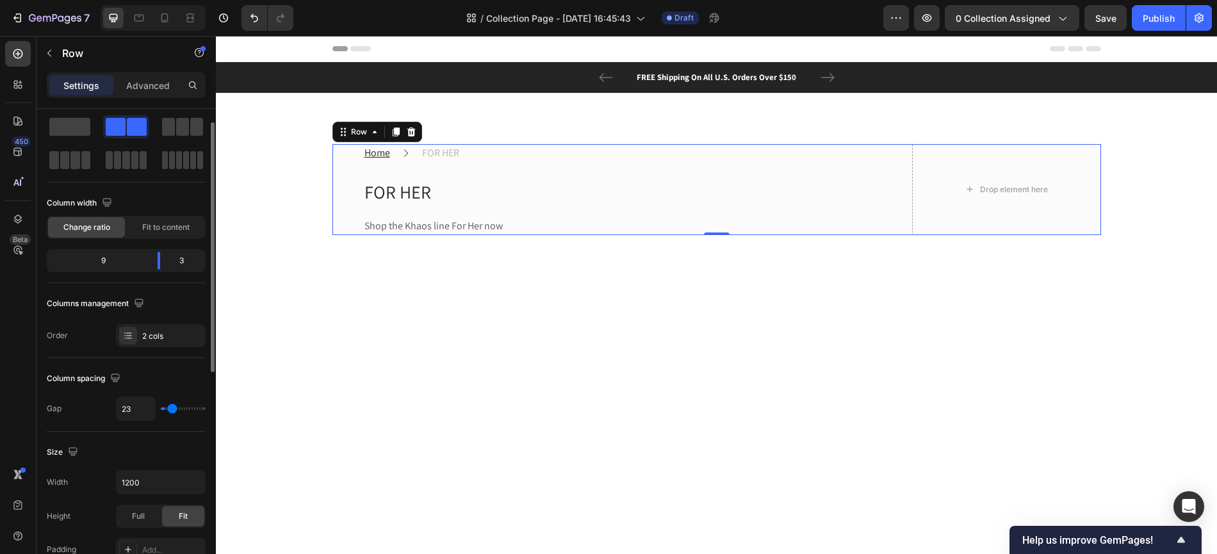
type input "24"
type input "26"
type input "33"
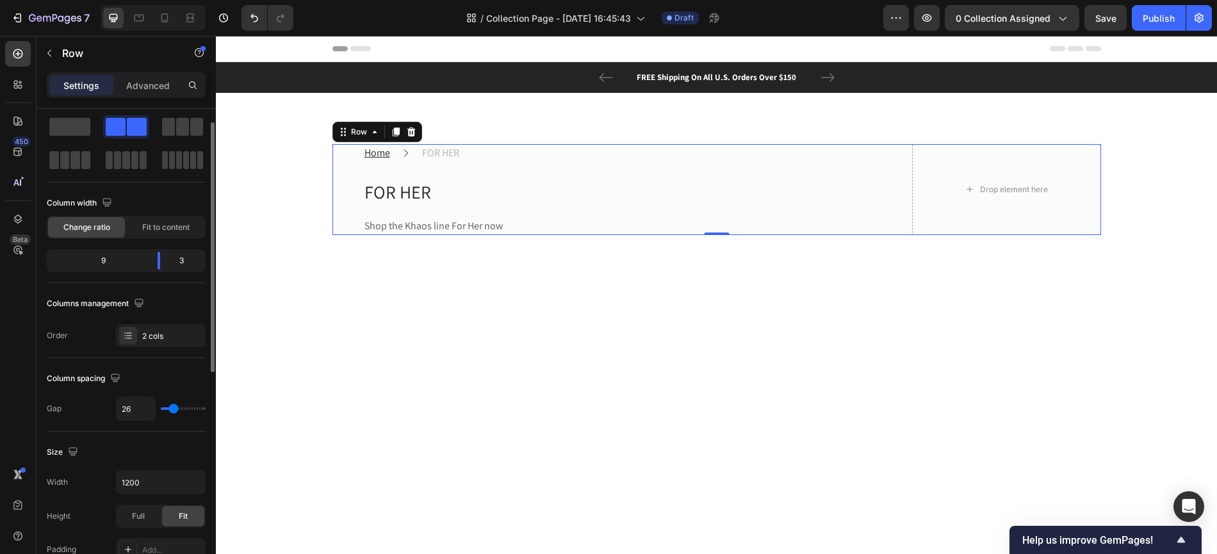
type input "33"
type input "41"
type input "49"
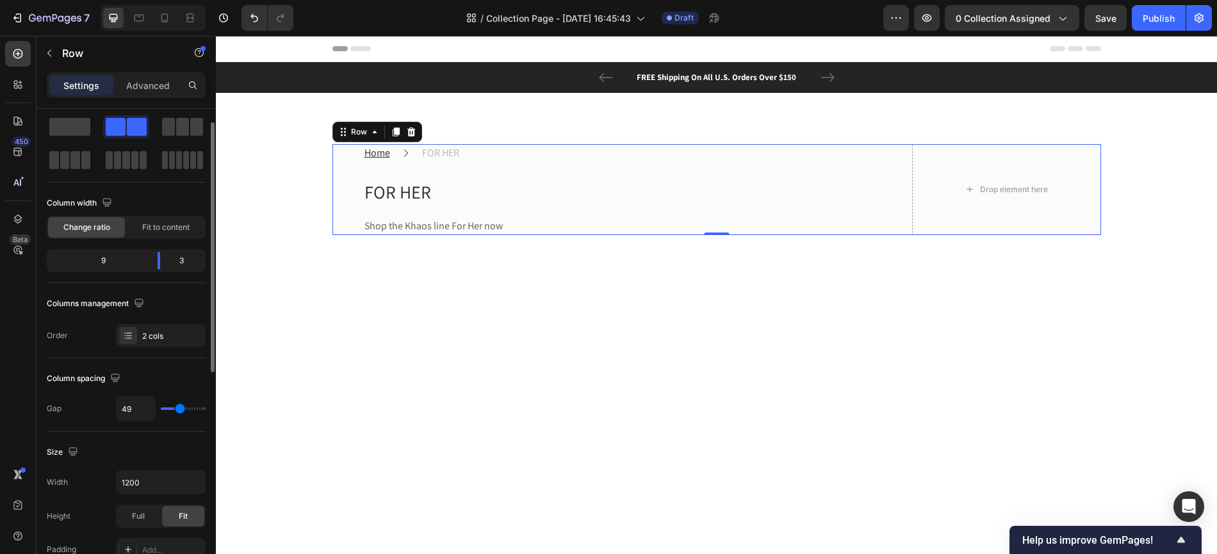
type input "54"
type input "57"
click at [182, 410] on input "range" at bounding box center [183, 409] width 45 height 3
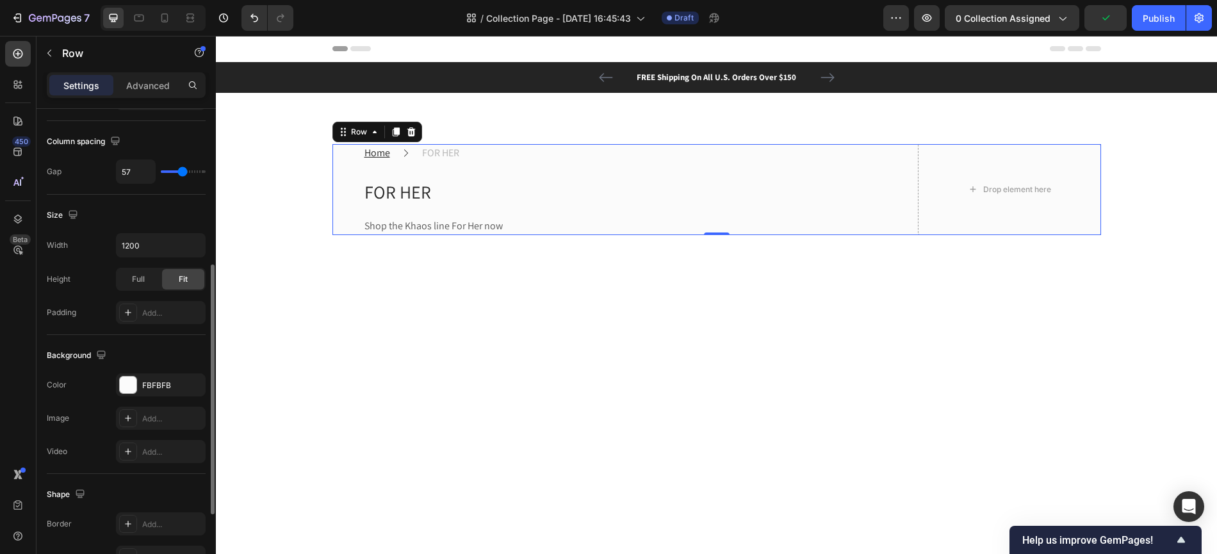
scroll to position [277, 0]
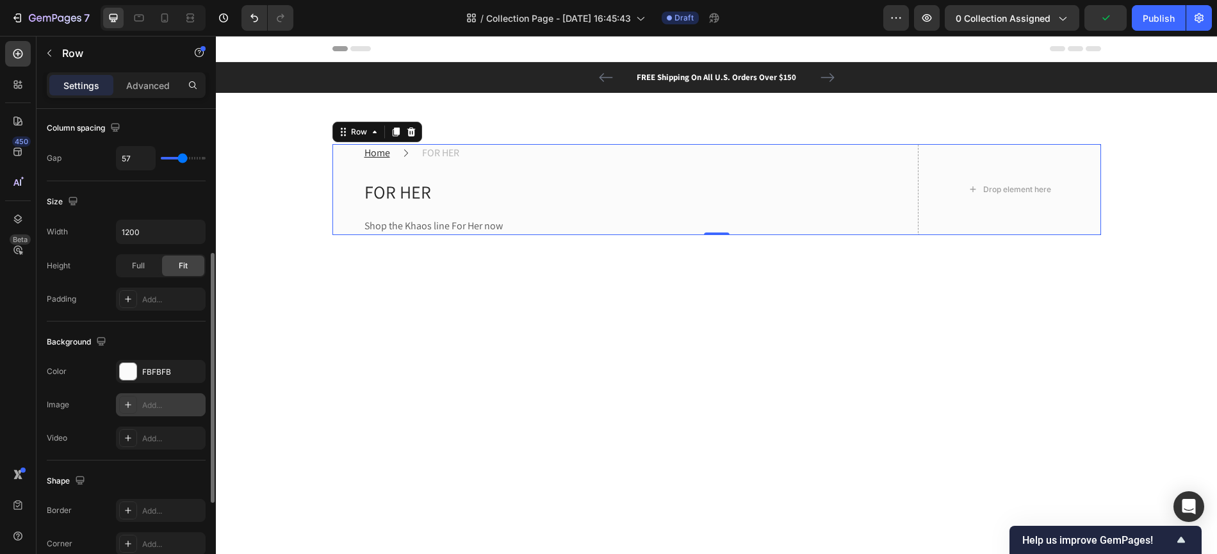
click at [123, 399] on div at bounding box center [128, 405] width 18 height 18
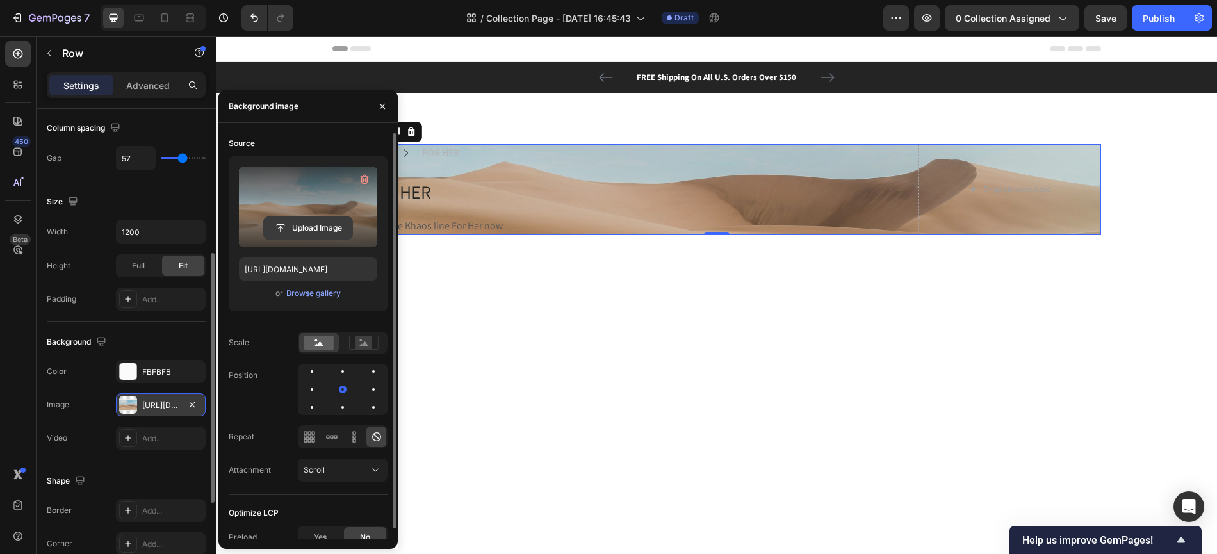
click at [325, 229] on input "file" at bounding box center [308, 228] width 88 height 22
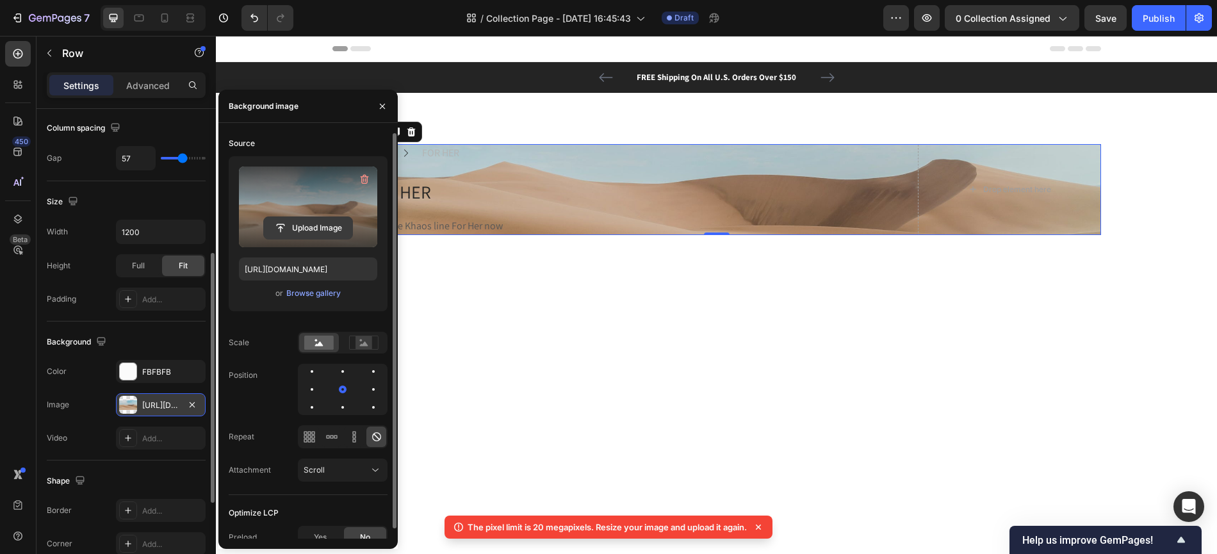
click at [324, 224] on input "file" at bounding box center [308, 228] width 88 height 22
click at [368, 181] on icon "button" at bounding box center [364, 179] width 13 height 13
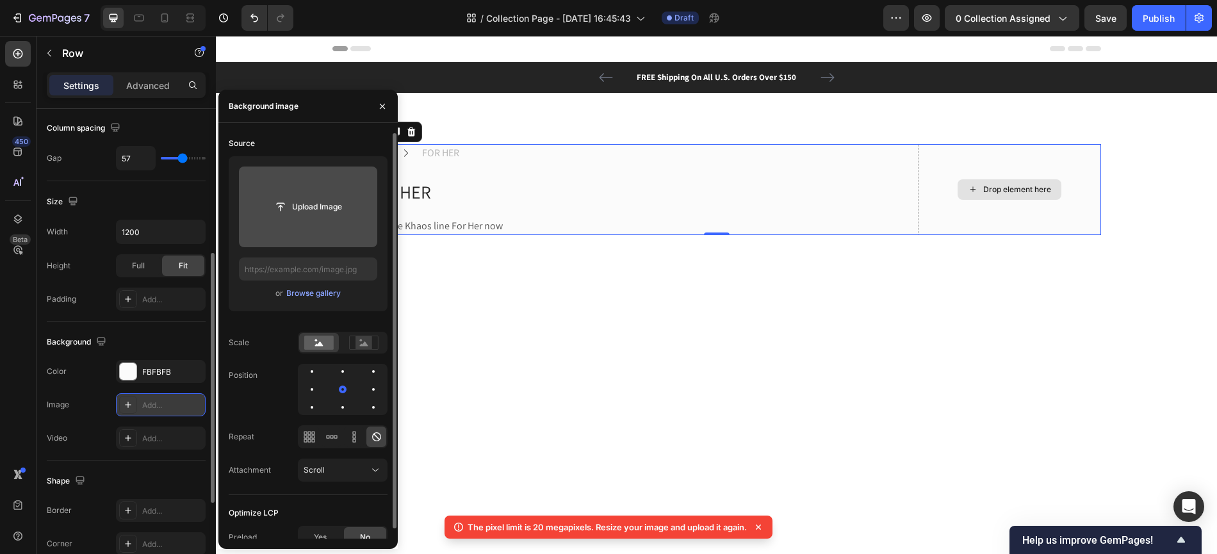
click at [965, 213] on div "Drop element here" at bounding box center [1009, 189] width 183 height 91
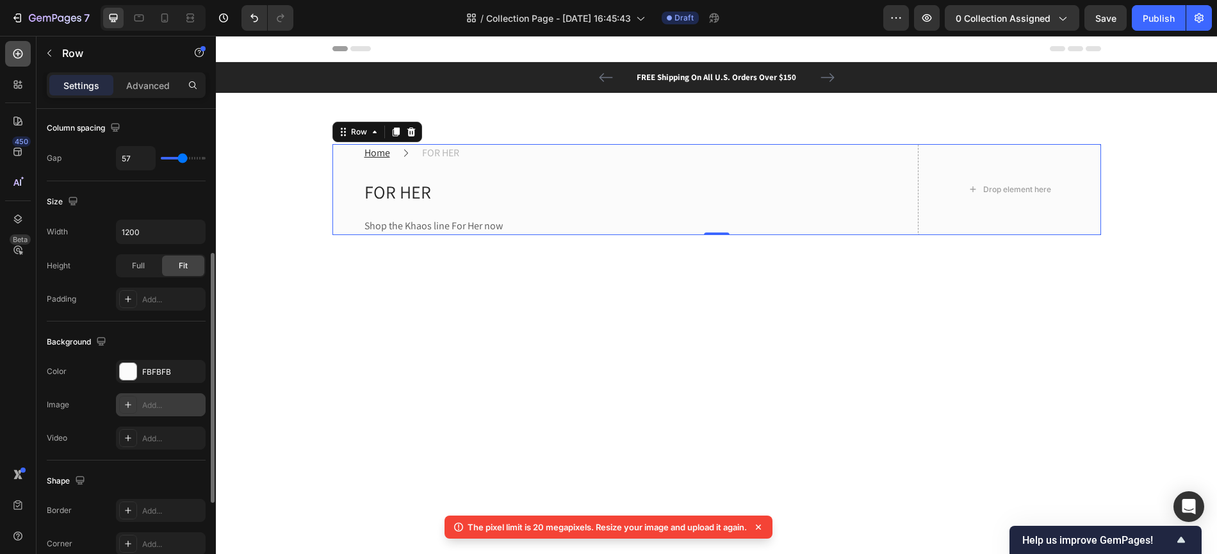
click at [19, 56] on icon at bounding box center [18, 53] width 13 height 13
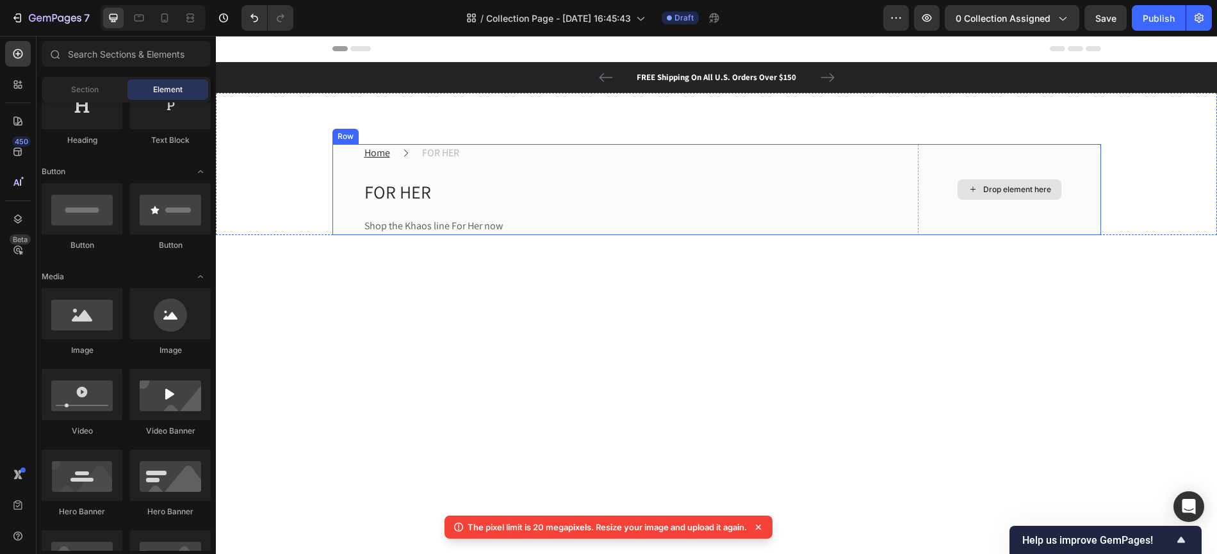
drag, startPoint x: 292, startPoint y: 398, endPoint x: 983, endPoint y: 154, distance: 733.0
click at [977, 199] on div "Drop element here" at bounding box center [1010, 189] width 104 height 21
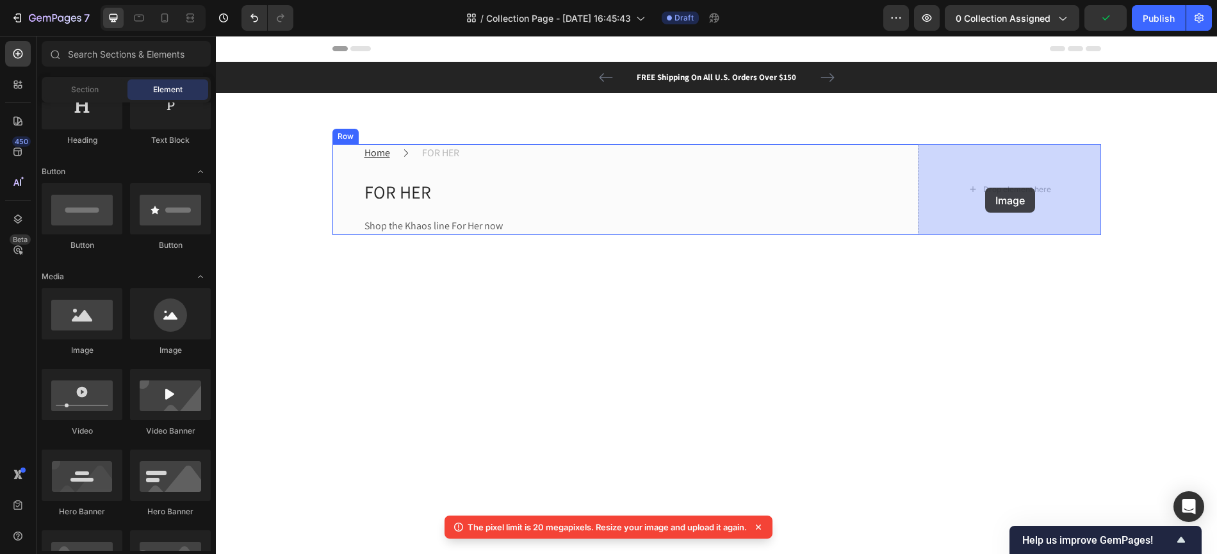
drag, startPoint x: 304, startPoint y: 365, endPoint x: 986, endPoint y: 188, distance: 703.7
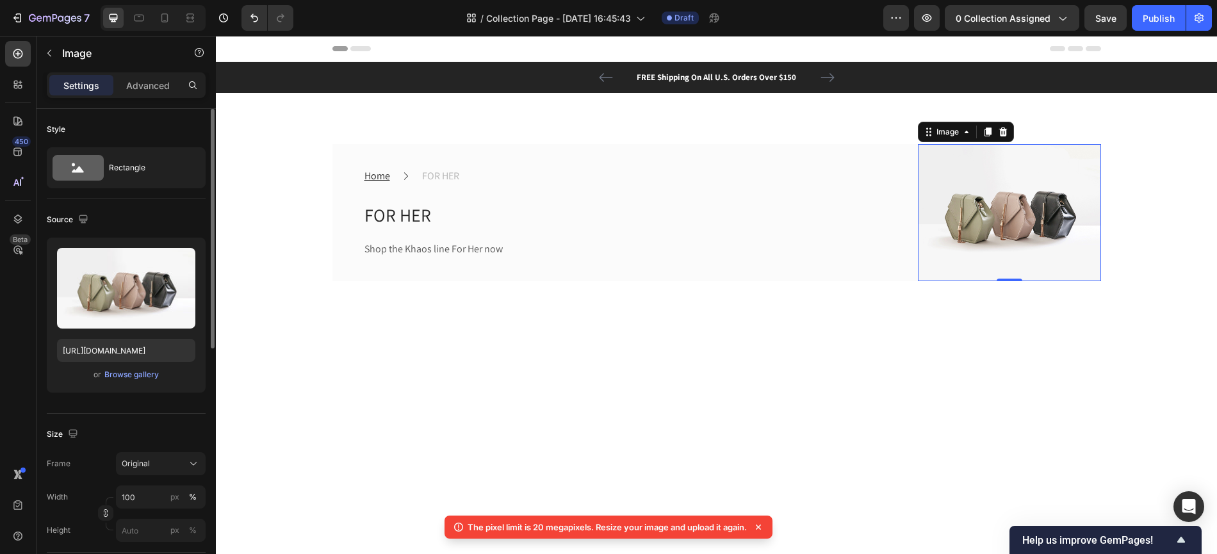
click at [136, 383] on div "Upload Image [URL][DOMAIN_NAME] or Browse gallery" at bounding box center [126, 315] width 159 height 155
click at [137, 372] on div "Browse gallery" at bounding box center [131, 375] width 54 height 12
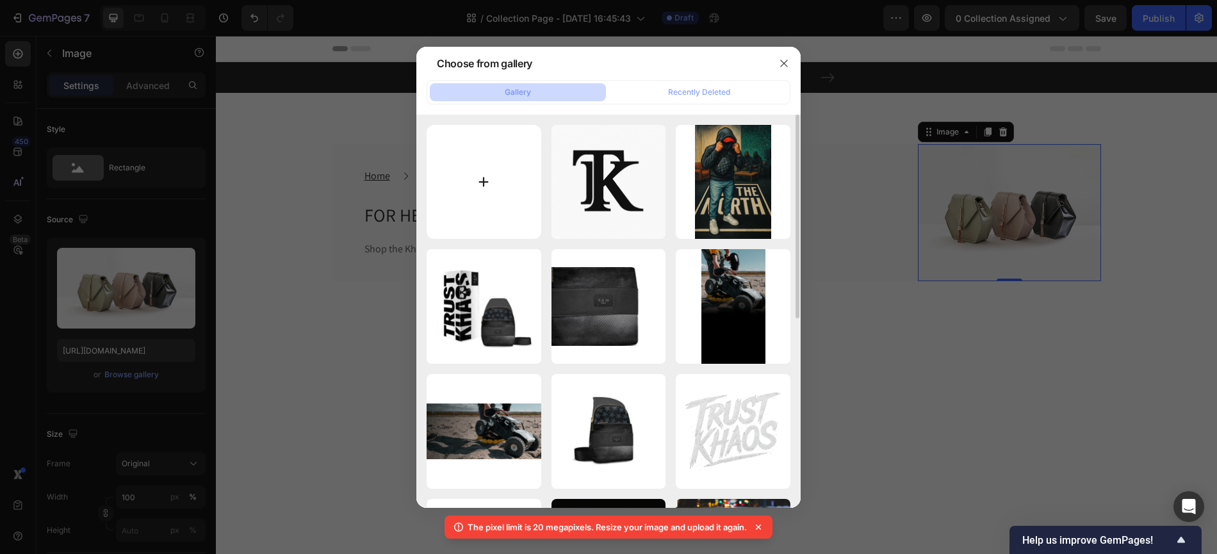
click at [480, 183] on input "file" at bounding box center [484, 182] width 115 height 115
type input "C:\fakepath\tk.png"
